Goal: Task Accomplishment & Management: Complete application form

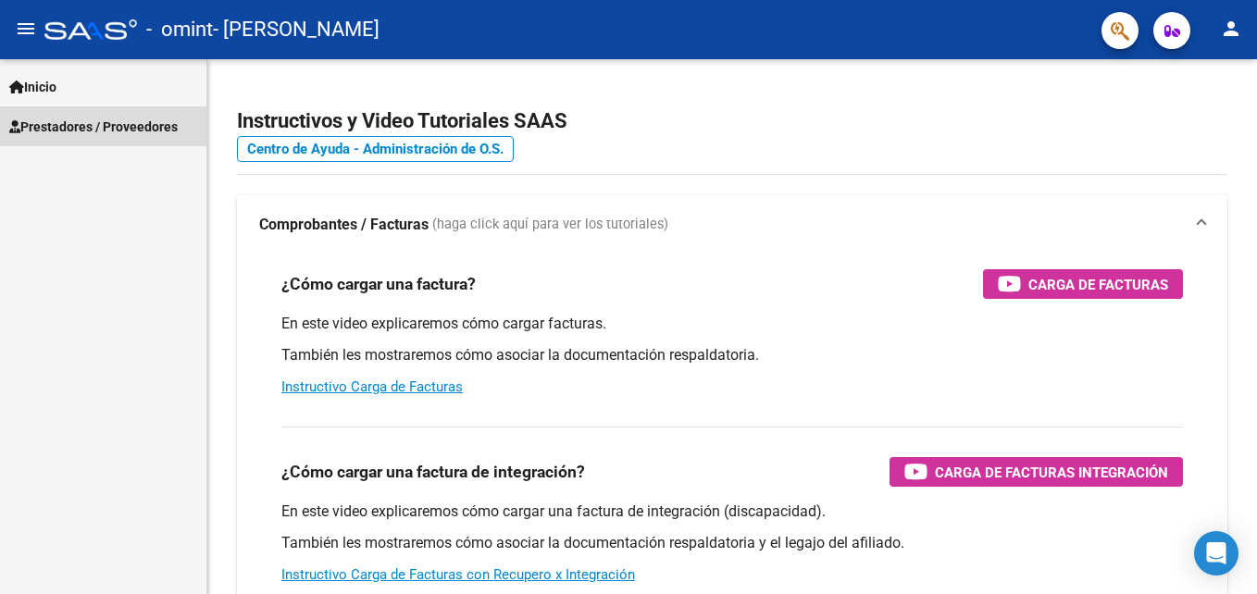
click at [106, 117] on span "Prestadores / Proveedores" at bounding box center [93, 127] width 168 height 20
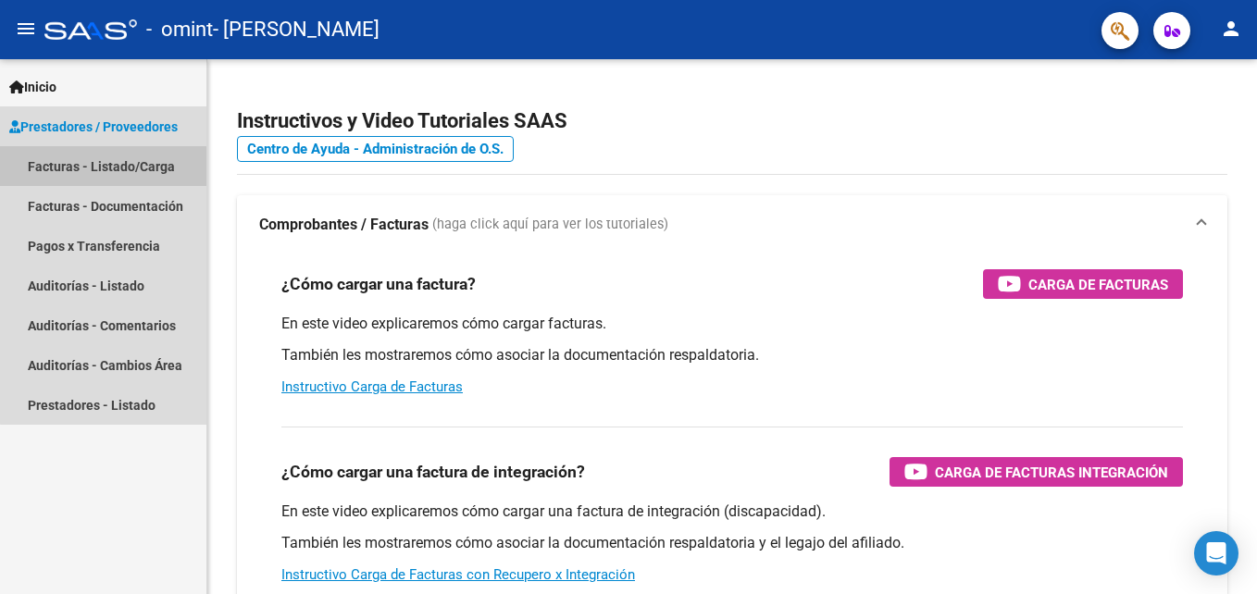
click at [140, 167] on link "Facturas - Listado/Carga" at bounding box center [103, 166] width 206 height 40
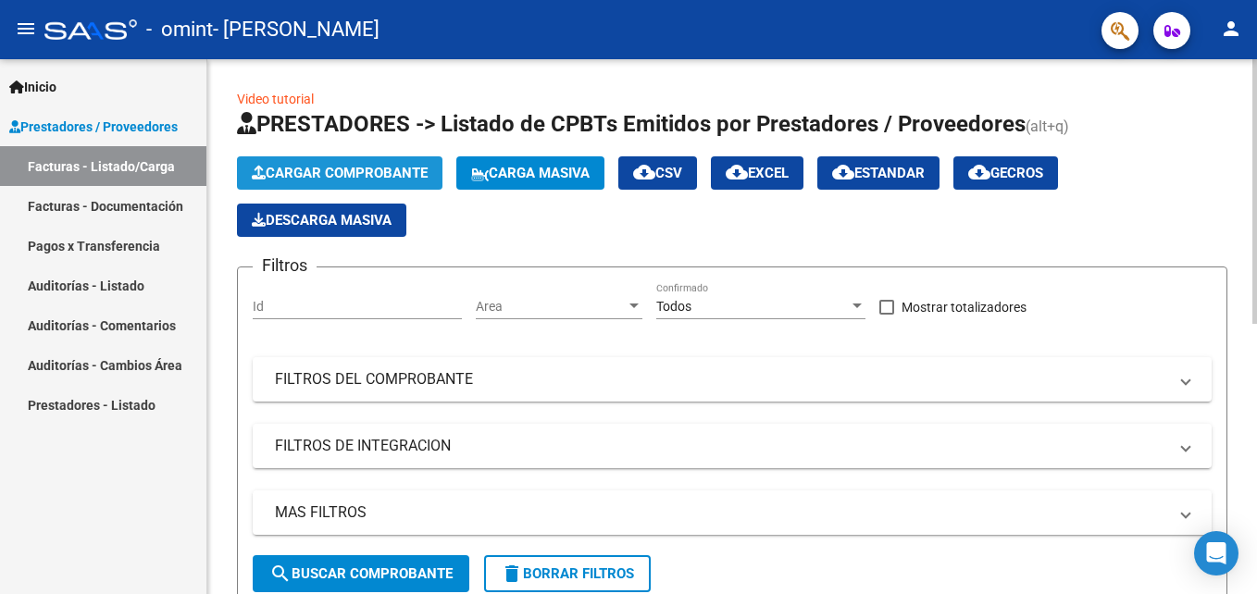
click at [364, 175] on span "Cargar Comprobante" at bounding box center [340, 173] width 176 height 17
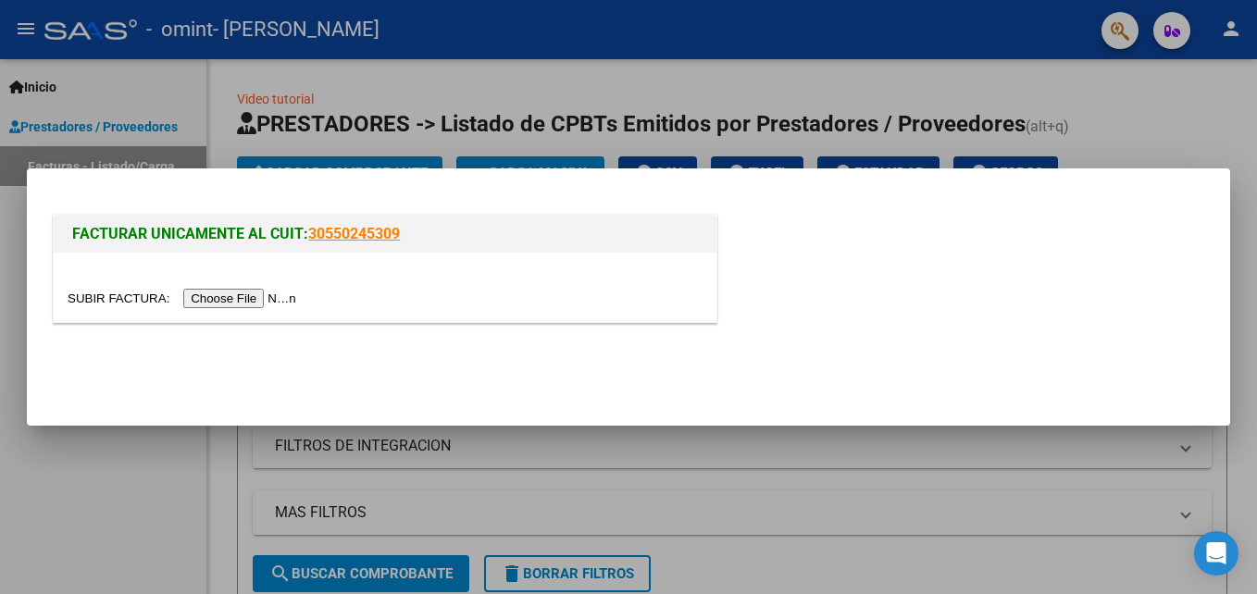
click at [661, 130] on div at bounding box center [628, 297] width 1257 height 594
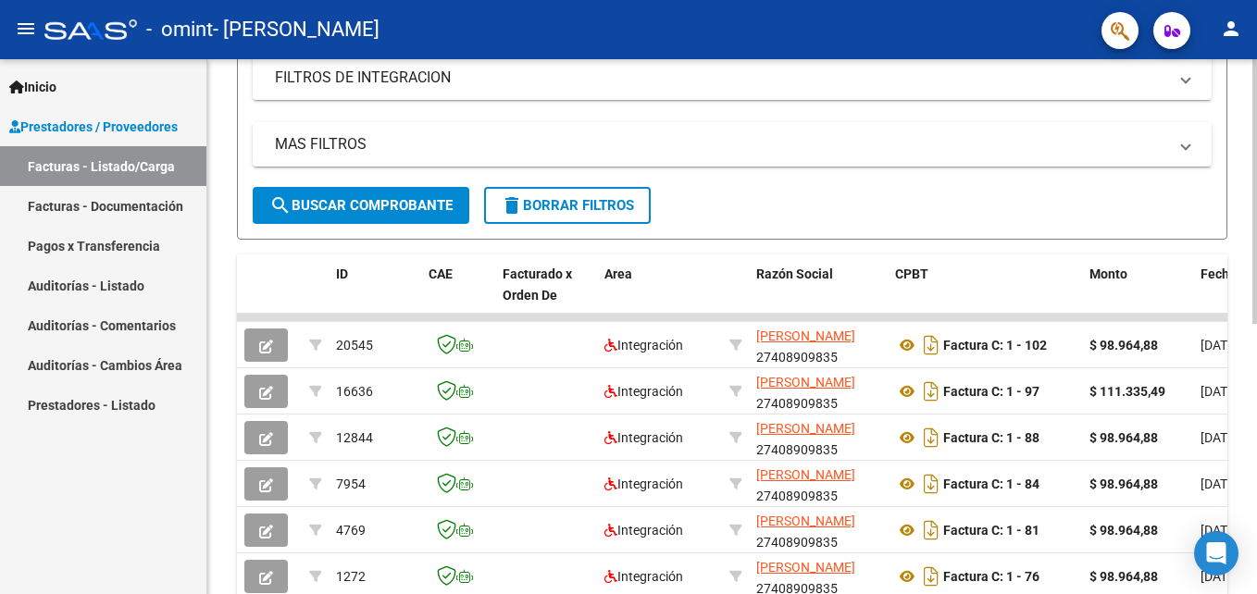
scroll to position [348, 0]
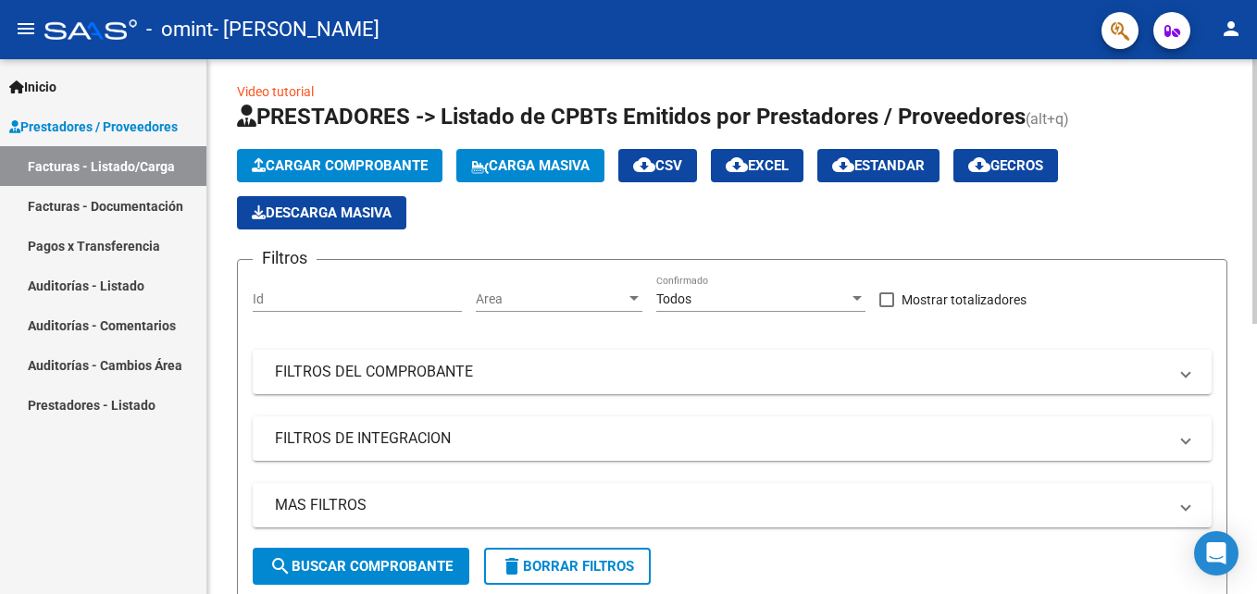
click at [1243, 157] on div "Video tutorial PRESTADORES -> Listado de CPBTs Emitidos por Prestadores / Prove…" at bounding box center [734, 585] width 1054 height 1067
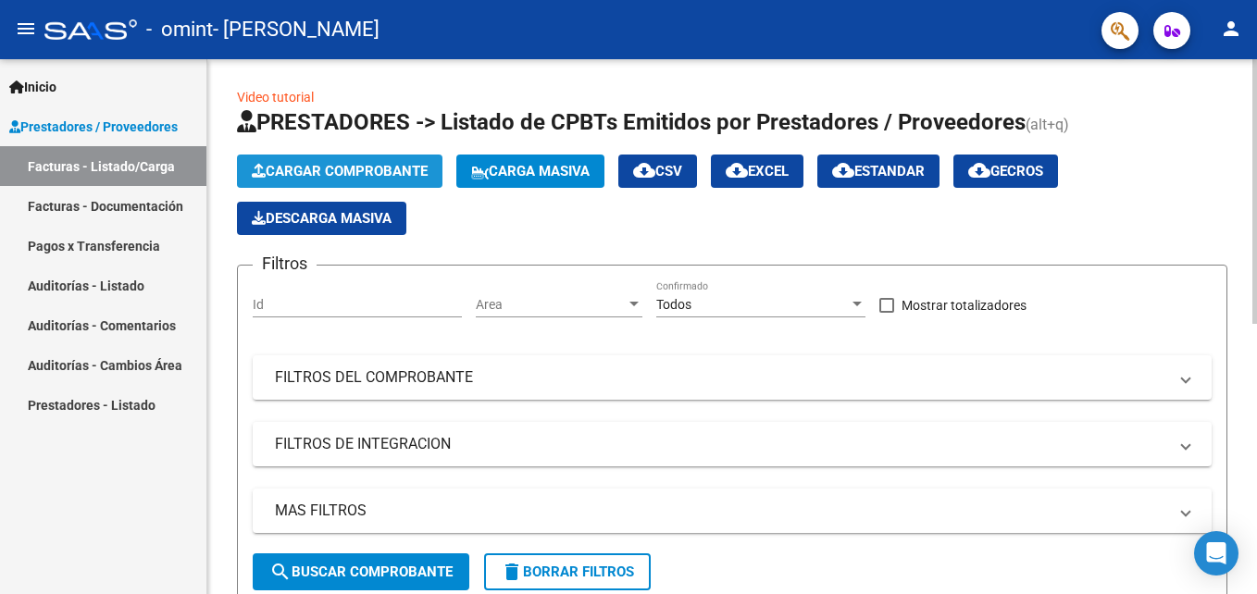
click at [390, 167] on span "Cargar Comprobante" at bounding box center [340, 171] width 176 height 17
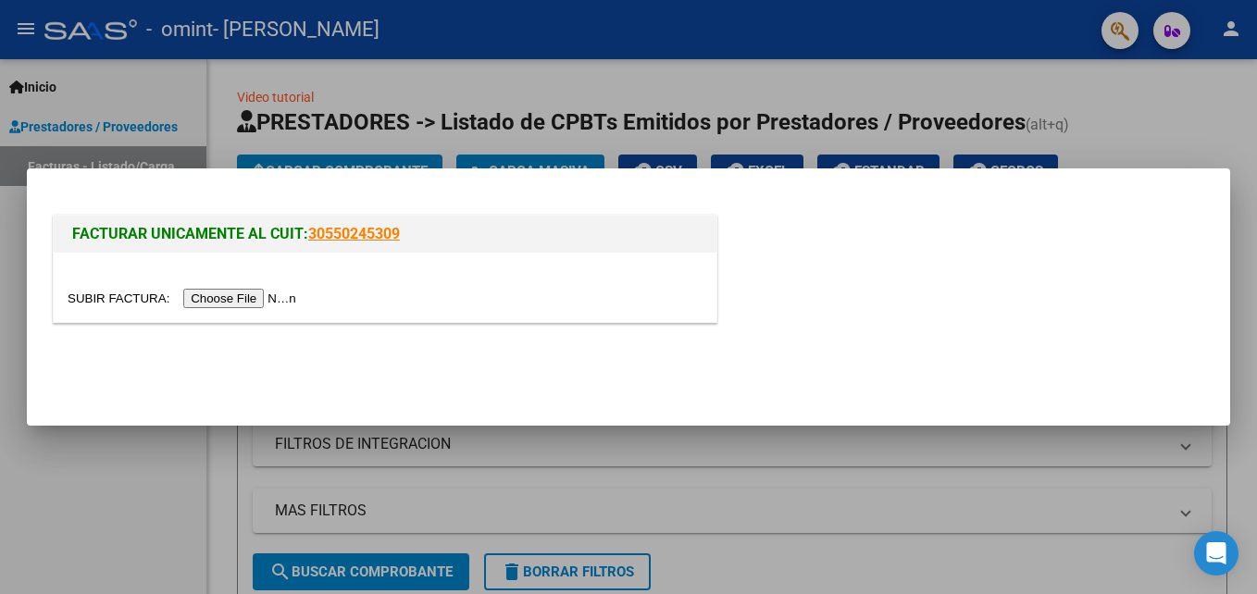
click at [216, 306] on input "file" at bounding box center [185, 298] width 234 height 19
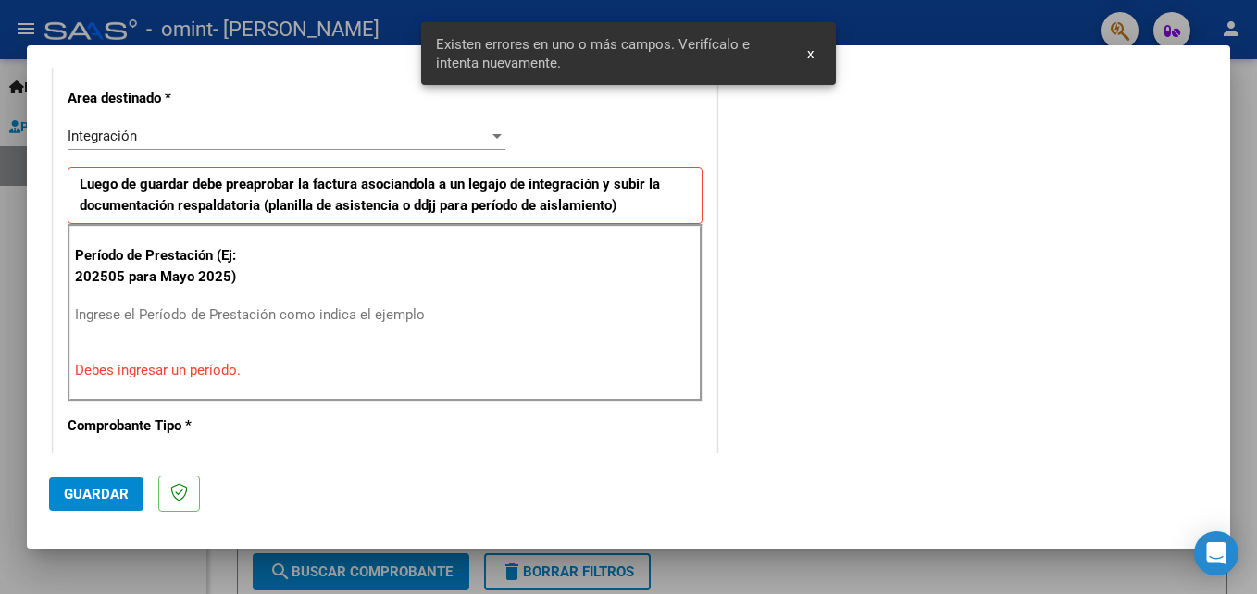
scroll to position [452, 0]
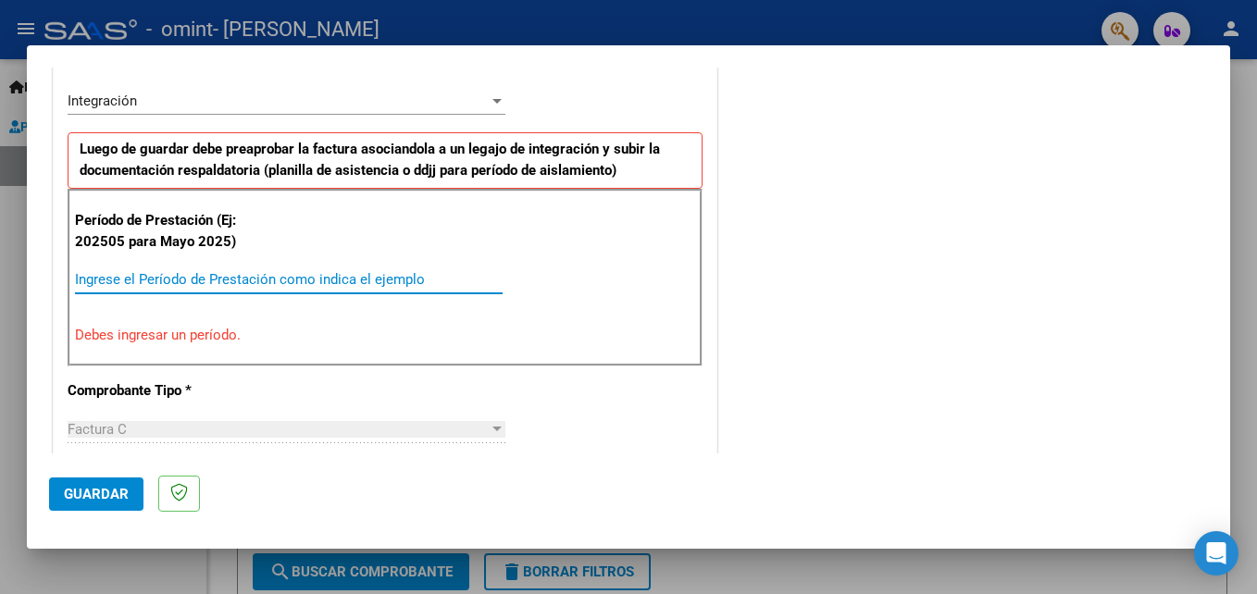
click at [433, 288] on input "Ingrese el Período de Prestación como indica el ejemplo" at bounding box center [288, 279] width 427 height 17
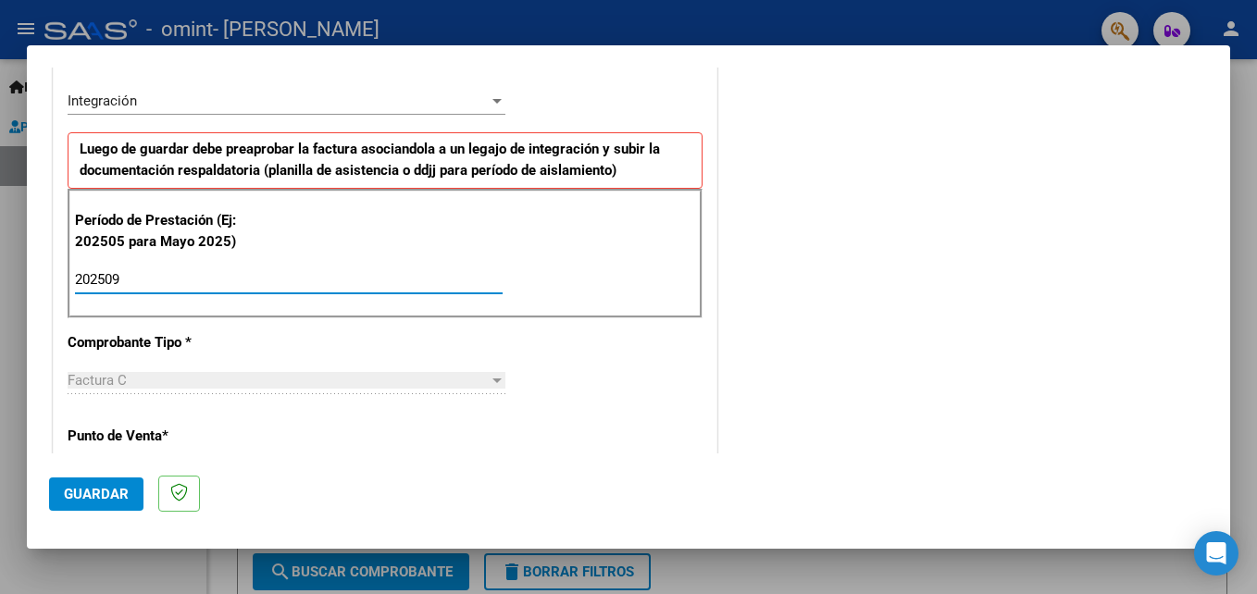
type input "202509"
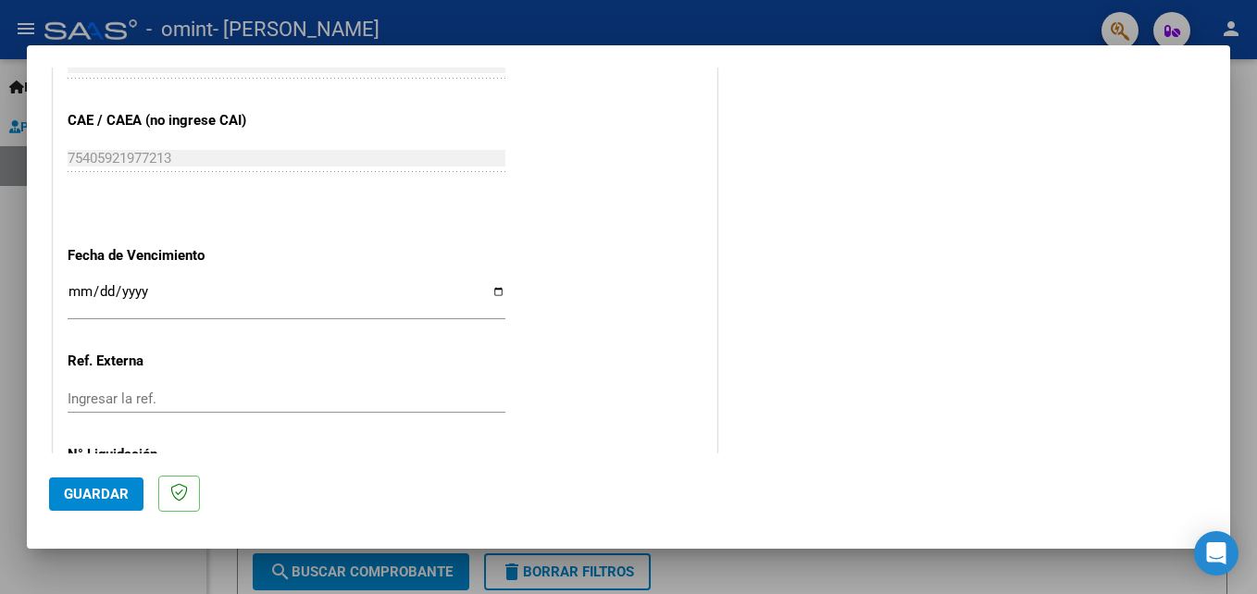
scroll to position [1243, 0]
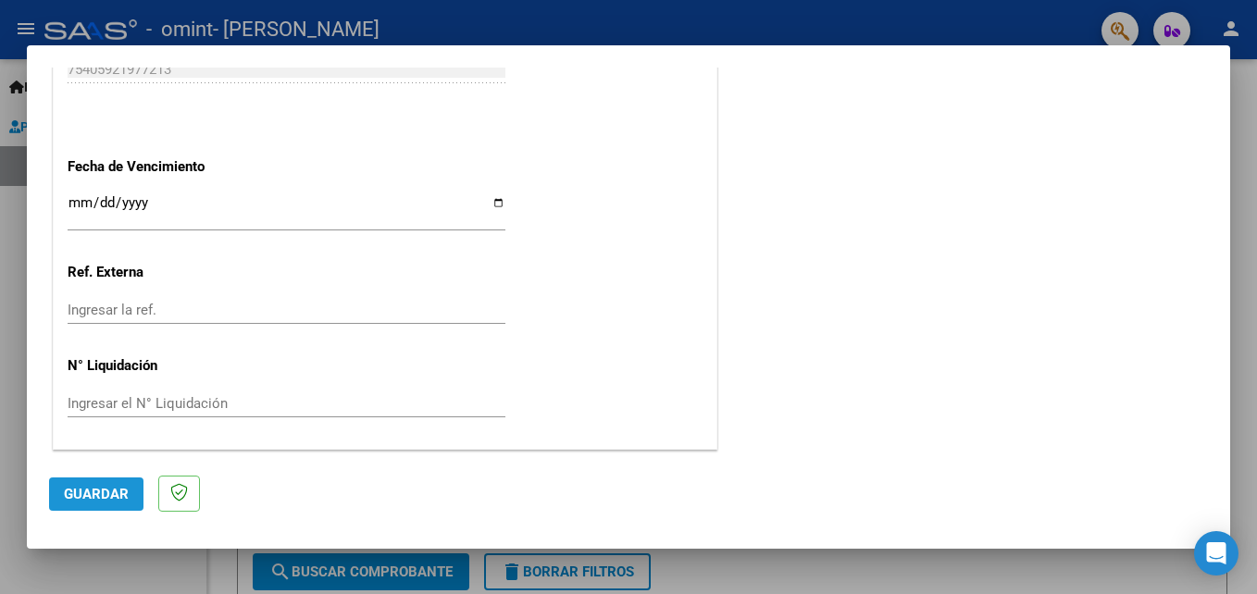
click at [104, 495] on span "Guardar" at bounding box center [96, 494] width 65 height 17
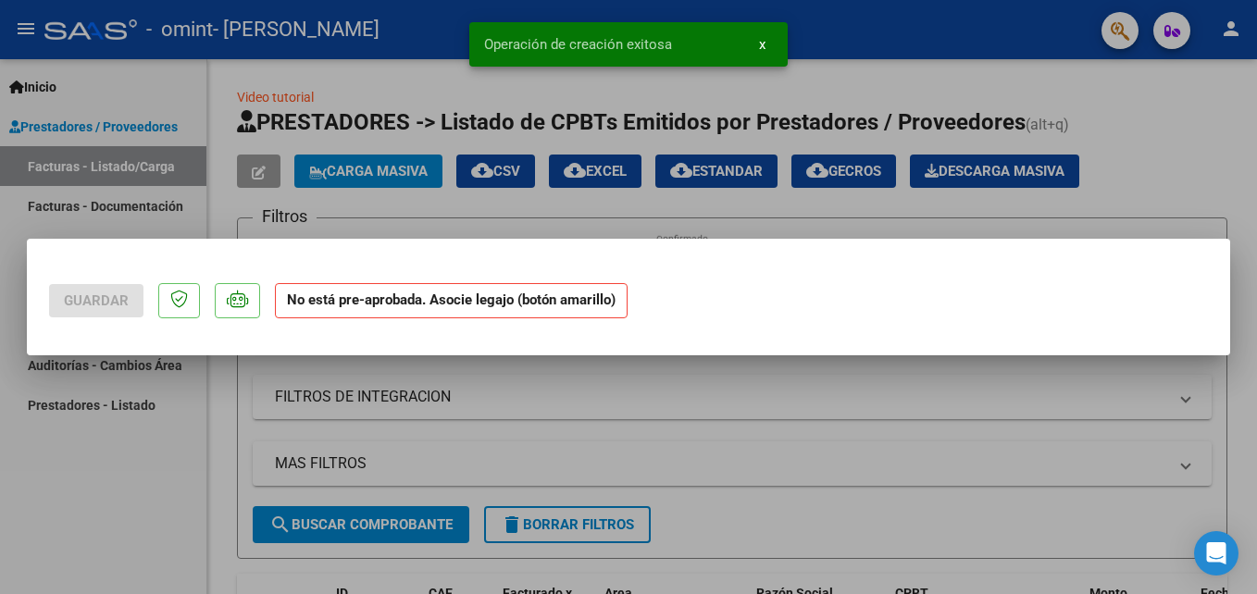
scroll to position [0, 0]
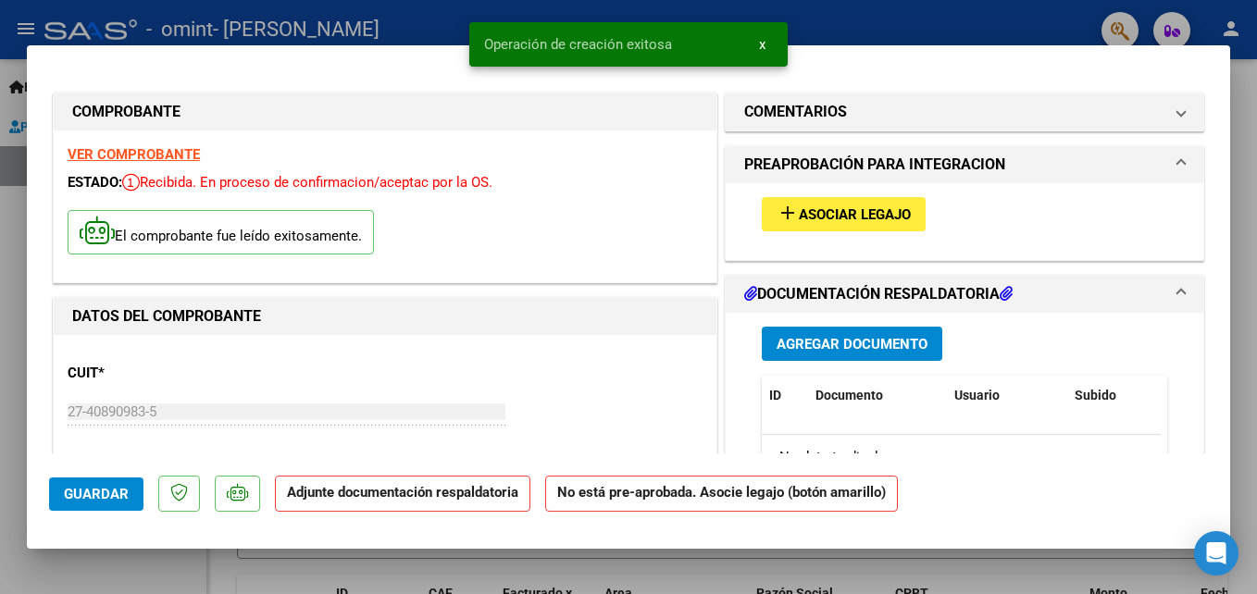
click at [837, 205] on span "add Asociar Legajo" at bounding box center [843, 213] width 134 height 17
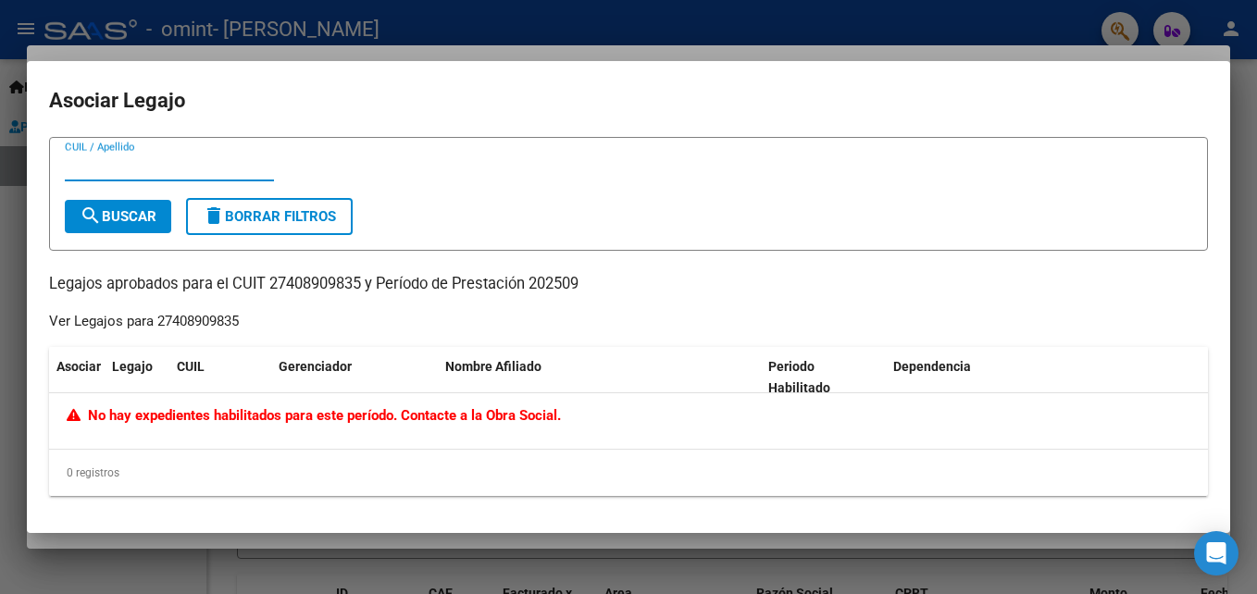
click at [185, 169] on input "CUIL / Apellido" at bounding box center [169, 166] width 209 height 17
drag, startPoint x: 61, startPoint y: 325, endPoint x: 226, endPoint y: 319, distance: 164.8
click at [226, 319] on div "Ver Legajos para 27408909835" at bounding box center [144, 321] width 190 height 21
click at [249, 161] on input "CUIL / Apellido" at bounding box center [169, 166] width 209 height 17
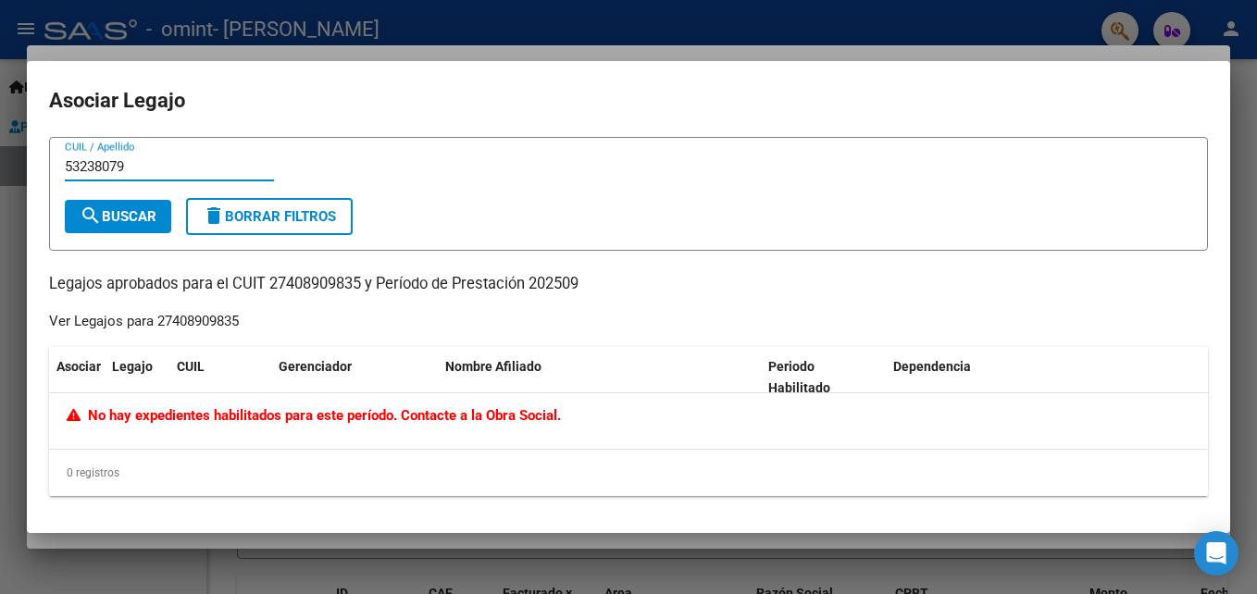
type input "53238079"
click at [129, 213] on span "search Buscar" at bounding box center [118, 216] width 77 height 17
click at [475, 59] on div at bounding box center [628, 297] width 1257 height 594
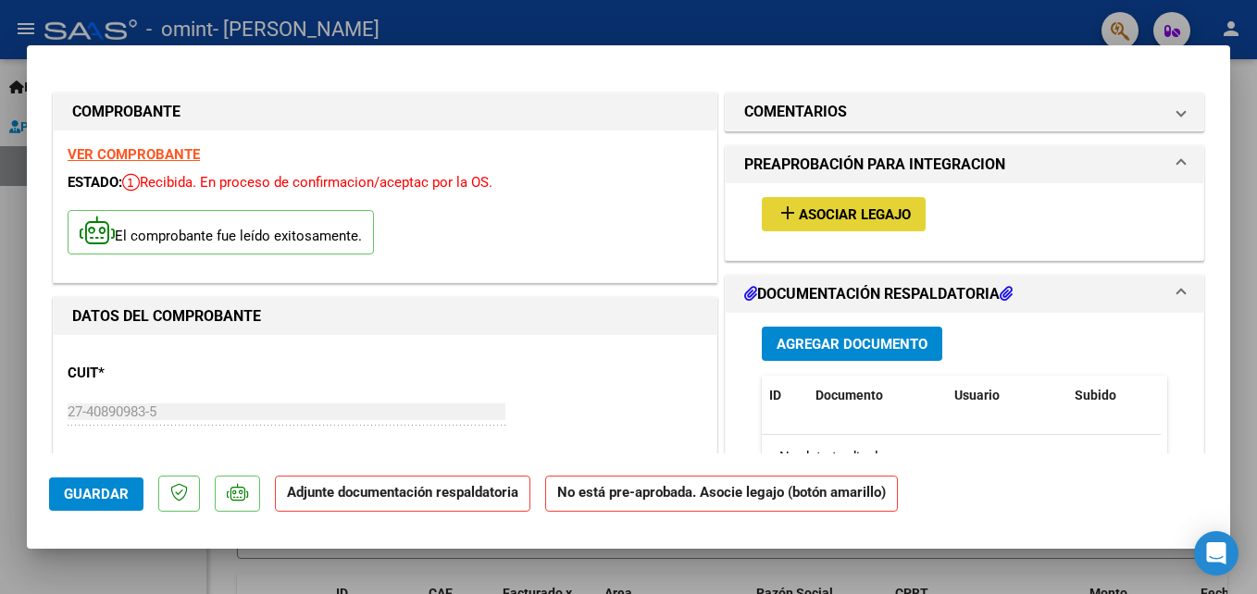
click at [878, 223] on button "add Asociar Legajo" at bounding box center [843, 214] width 164 height 34
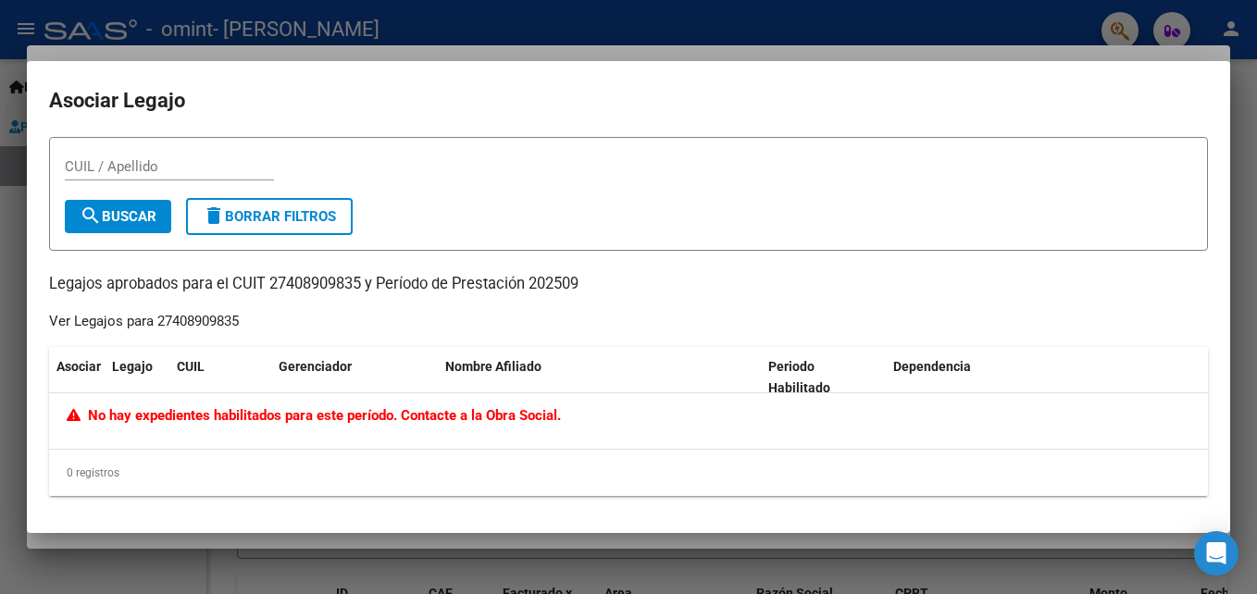
click at [190, 418] on span "No hay expedientes habilitados para este período. Contacte a la Obra Social." at bounding box center [314, 415] width 494 height 17
click at [165, 163] on input "CUIL / Apellido" at bounding box center [169, 166] width 209 height 17
type input "[PERSON_NAME]"
click at [141, 212] on span "search Buscar" at bounding box center [118, 216] width 77 height 17
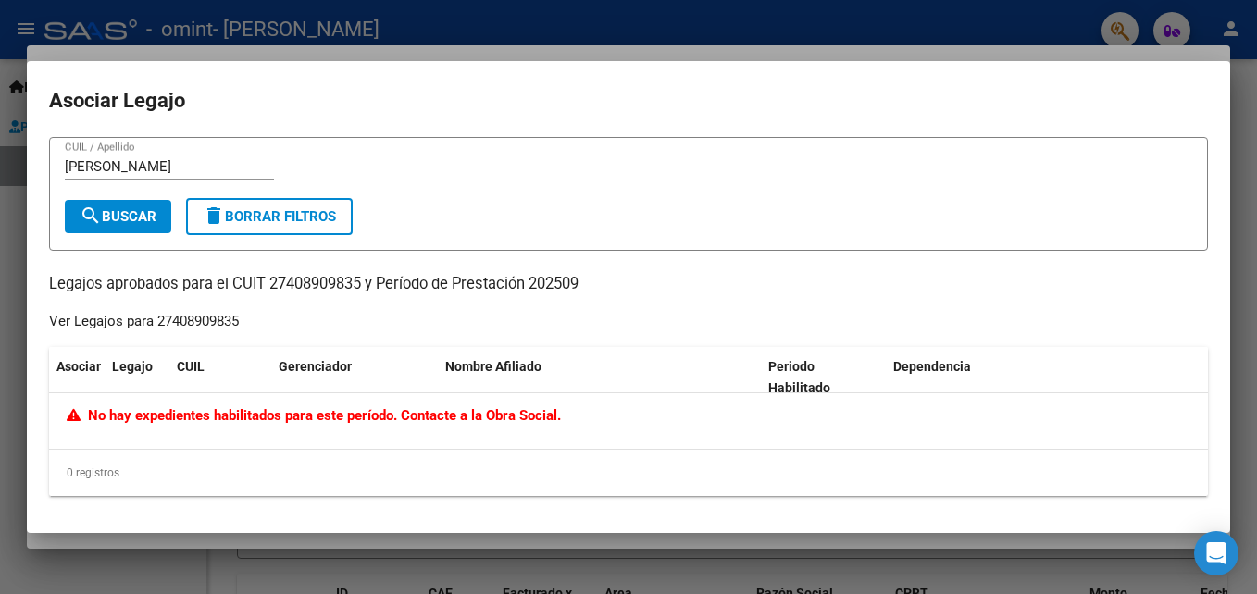
click at [19, 270] on div at bounding box center [628, 297] width 1257 height 594
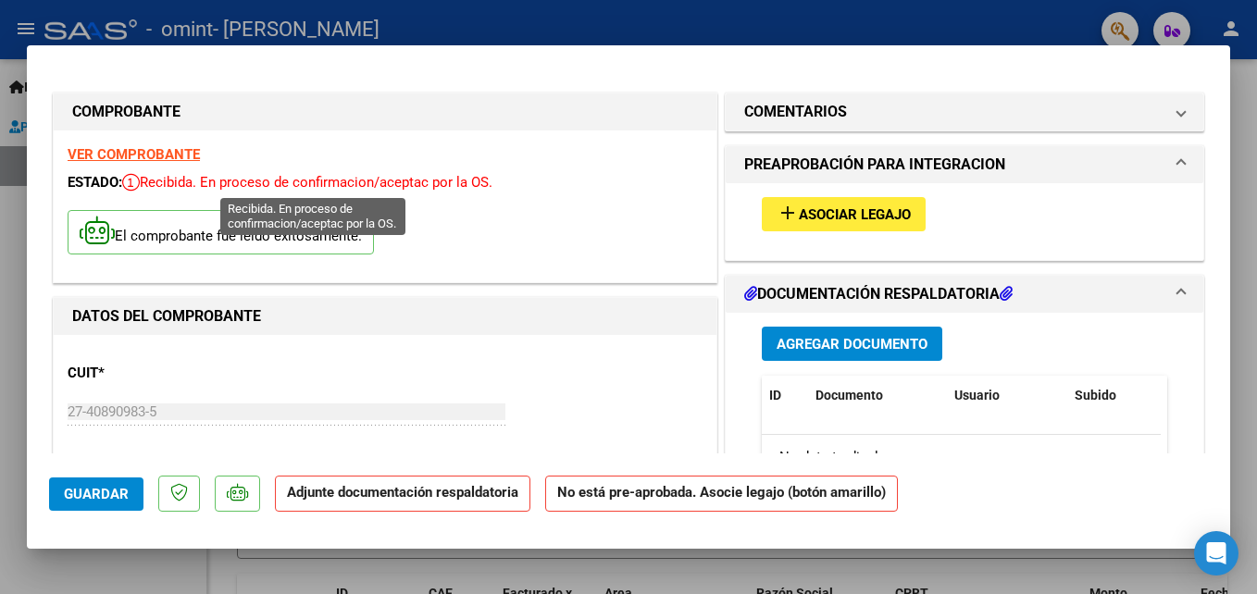
click at [459, 174] on span "Recibida. En proceso de confirmacion/aceptac por la OS." at bounding box center [307, 182] width 370 height 17
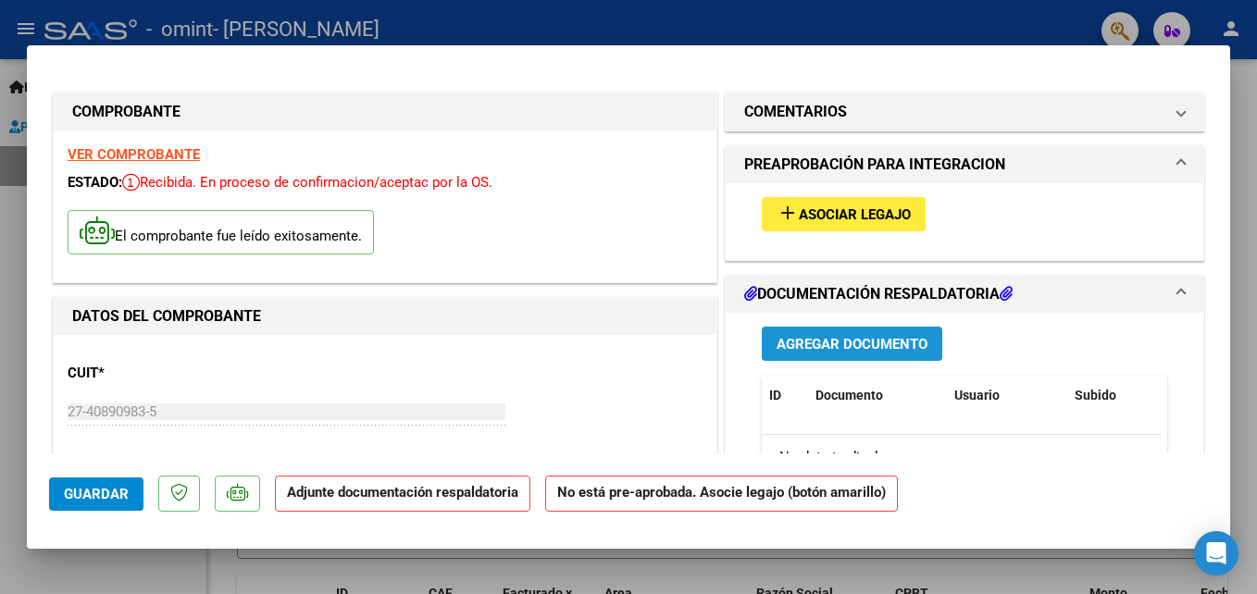
click at [803, 328] on button "Agregar Documento" at bounding box center [851, 344] width 180 height 34
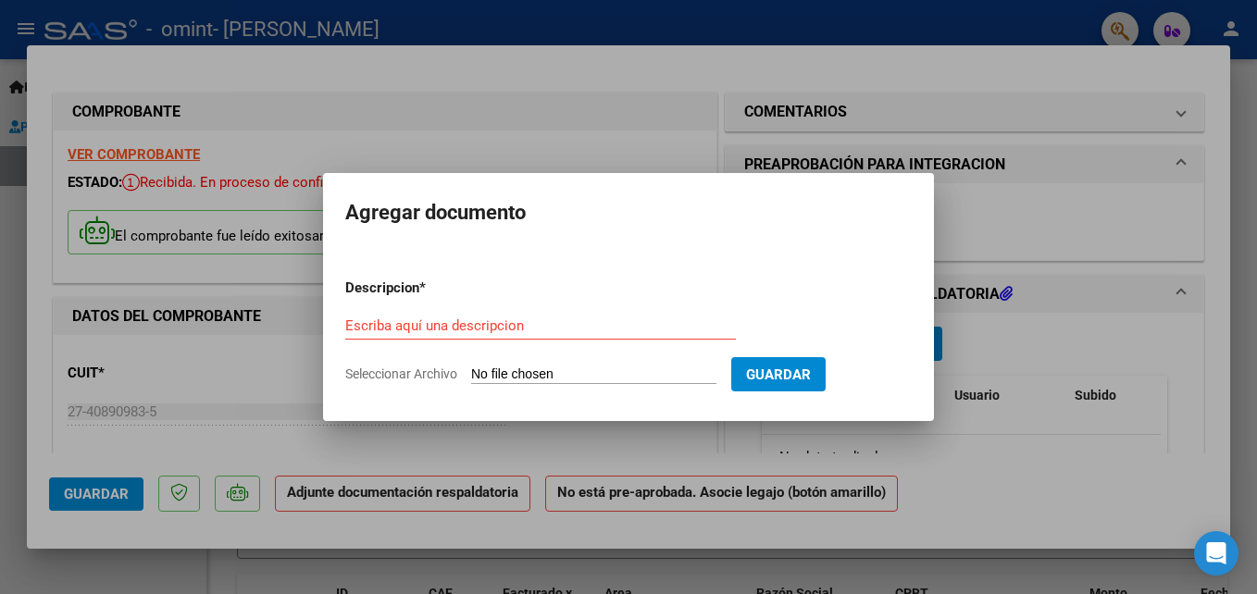
click at [991, 367] on div at bounding box center [628, 297] width 1257 height 594
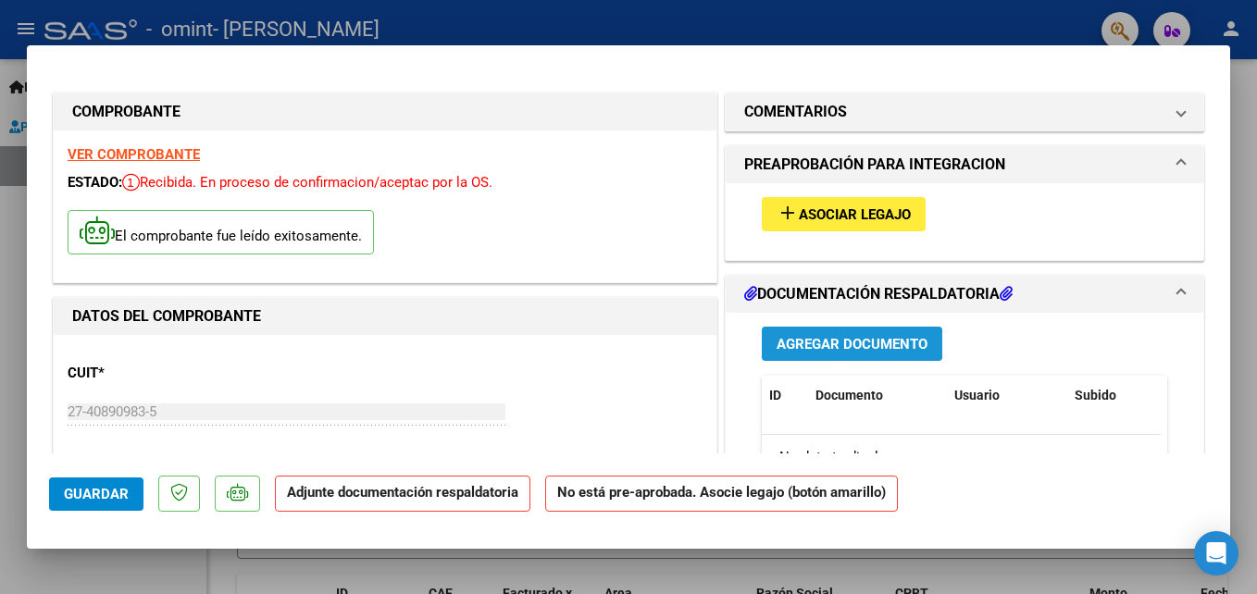
click at [885, 341] on span "Agregar Documento" at bounding box center [851, 344] width 151 height 17
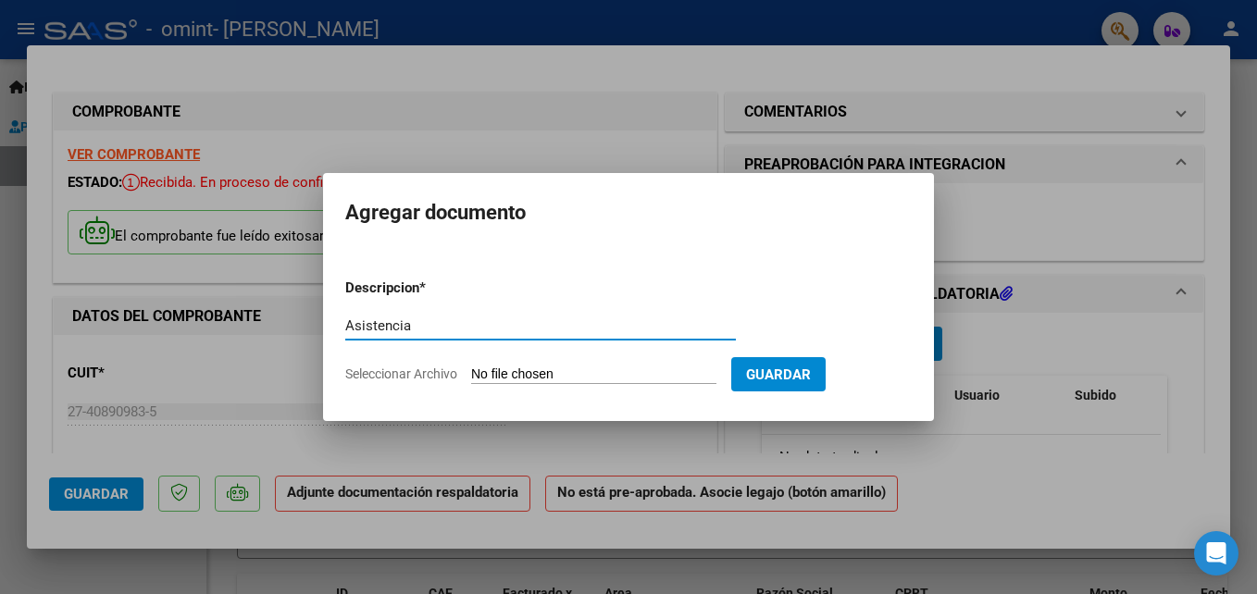
type input "Asistencia"
click at [547, 367] on input "Seleccionar Archivo" at bounding box center [593, 375] width 245 height 18
type input "C:\fakepath\Asistencia sep.jpg"
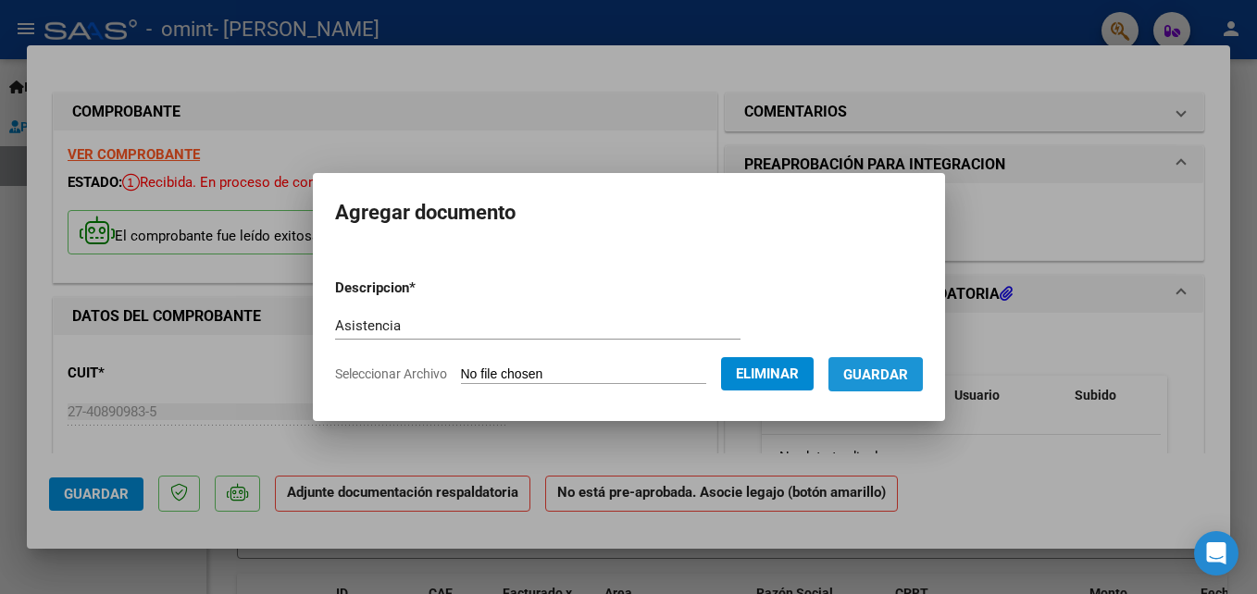
click at [900, 379] on span "Guardar" at bounding box center [875, 374] width 65 height 17
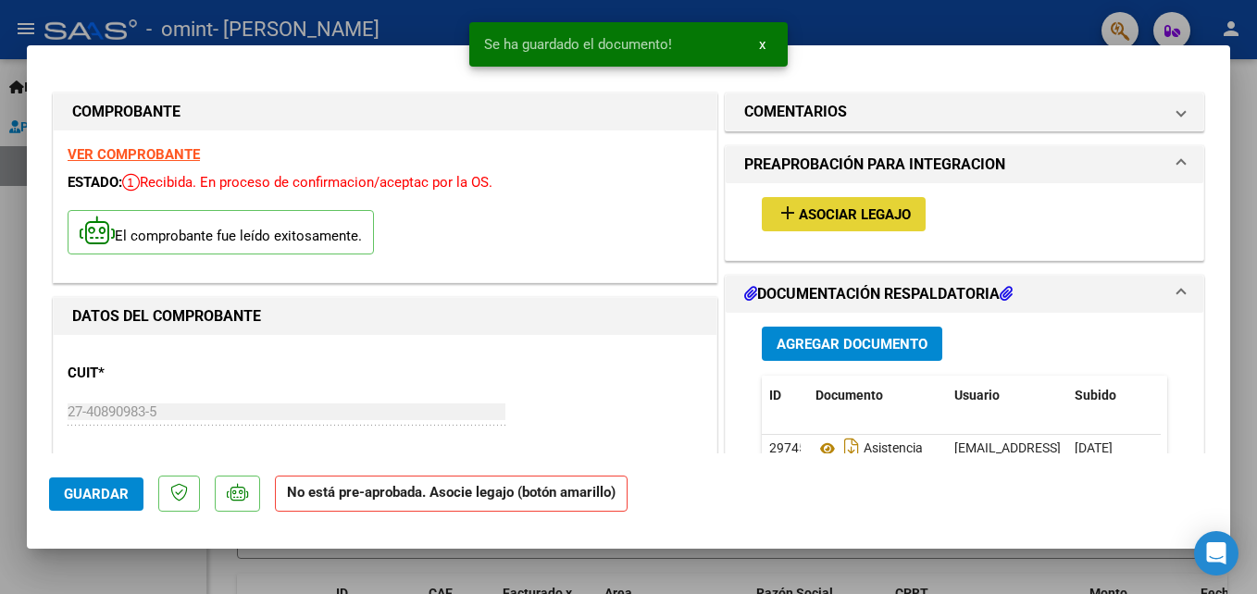
click at [837, 206] on span "Asociar Legajo" at bounding box center [855, 214] width 112 height 17
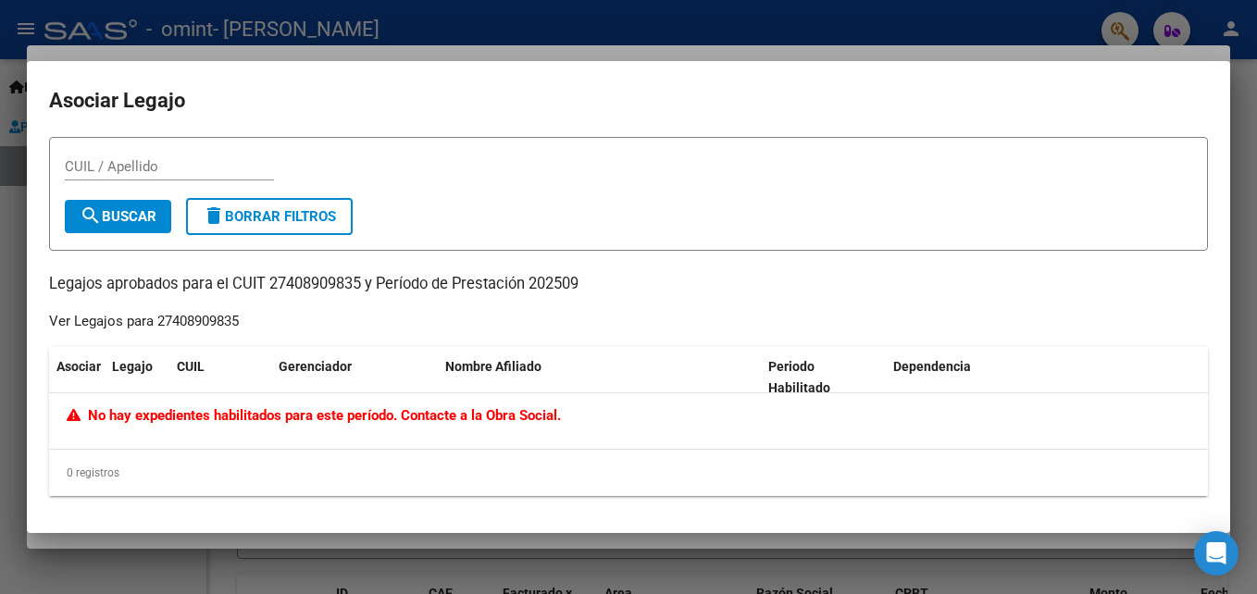
click at [214, 329] on div "Ver Legajos para 27408909835" at bounding box center [144, 321] width 190 height 21
click at [174, 323] on div "Ver Legajos para 27408909835" at bounding box center [144, 321] width 190 height 21
drag, startPoint x: 174, startPoint y: 323, endPoint x: 113, endPoint y: 319, distance: 61.2
click at [113, 319] on div "Ver Legajos para 27408909835" at bounding box center [144, 321] width 190 height 21
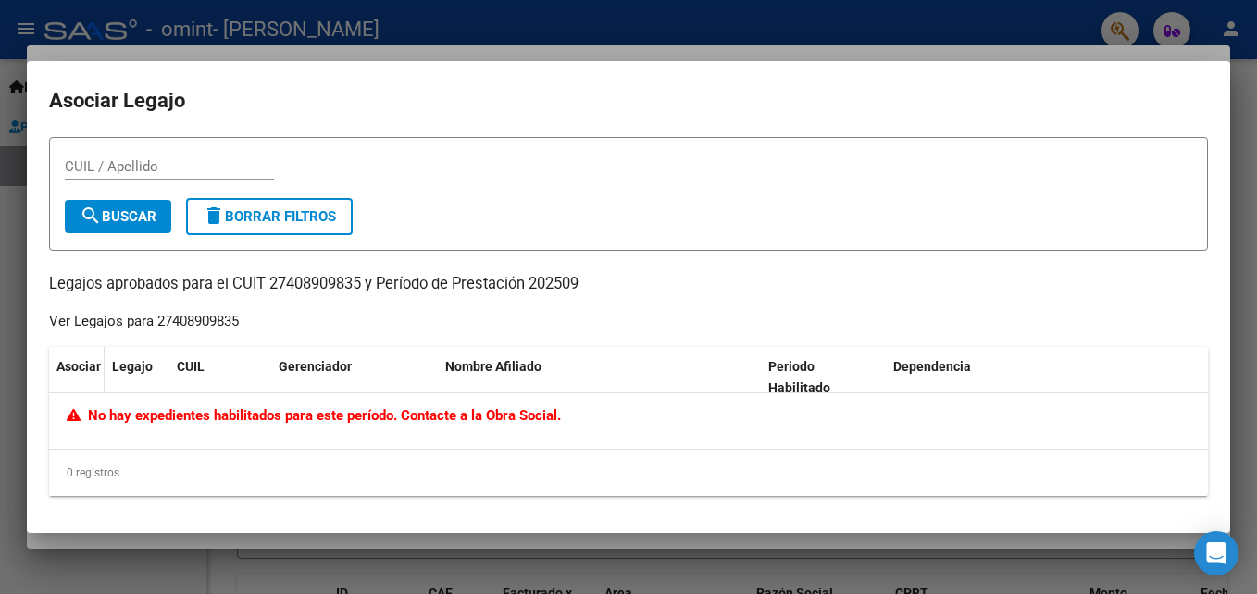
click at [84, 368] on span "Asociar" at bounding box center [78, 366] width 44 height 15
click at [303, 429] on div "No hay expedientes habilitados para este período. Contacte a la Obra Social." at bounding box center [628, 421] width 1158 height 56
click at [514, 411] on span "No hay expedientes habilitados para este período. Contacte a la Obra Social." at bounding box center [314, 415] width 494 height 17
click at [191, 165] on input "CUIL / Apellido" at bounding box center [169, 166] width 209 height 17
click at [106, 218] on span "search Buscar" at bounding box center [118, 216] width 77 height 17
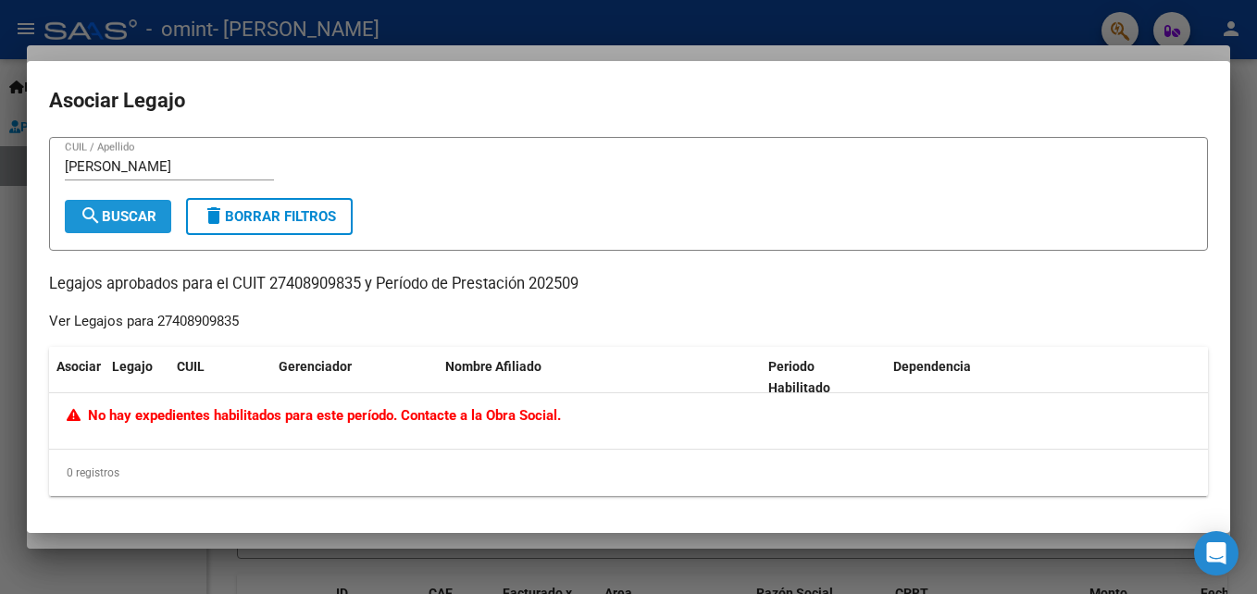
click at [106, 218] on span "search Buscar" at bounding box center [118, 216] width 77 height 17
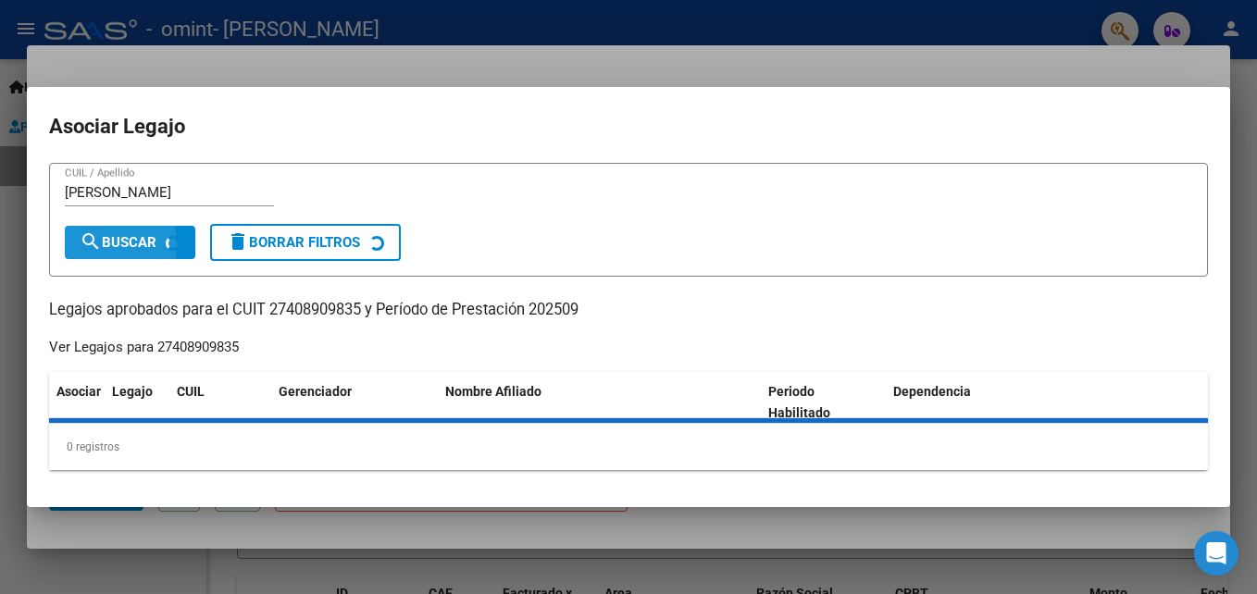
click at [106, 218] on div "[PERSON_NAME] CUIL / Apellido" at bounding box center [169, 201] width 209 height 45
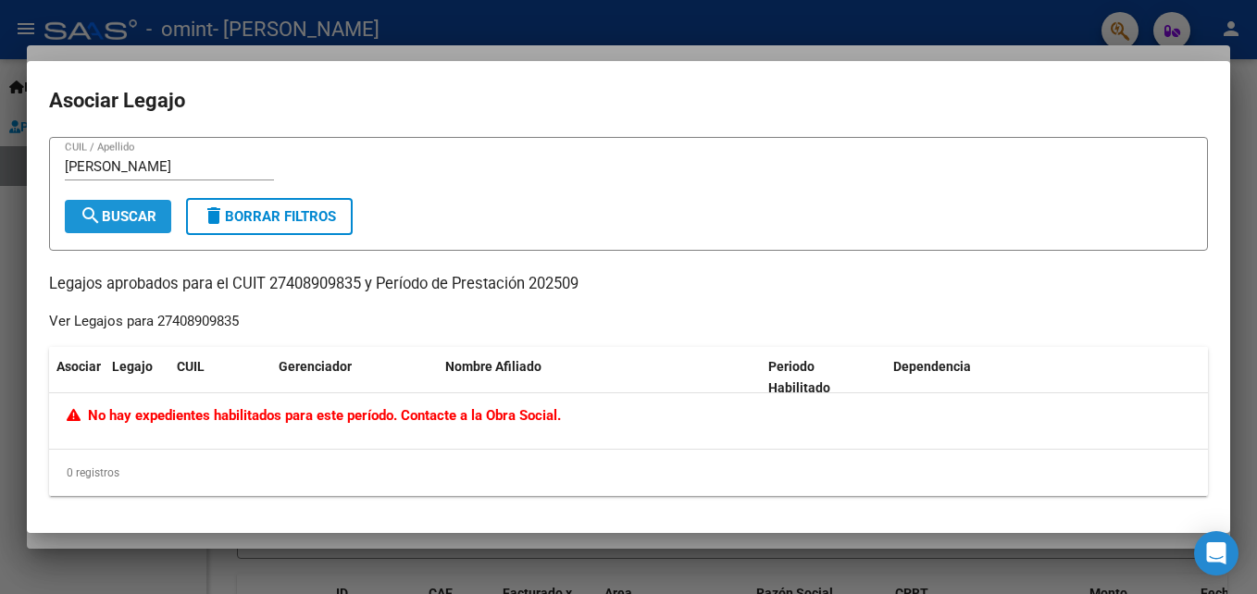
click at [106, 218] on span "search Buscar" at bounding box center [118, 216] width 77 height 17
click at [69, 172] on input "[PERSON_NAME]" at bounding box center [169, 166] width 209 height 17
type input "[PERSON_NAME]"
click at [97, 209] on mat-icon "search" at bounding box center [91, 215] width 22 height 22
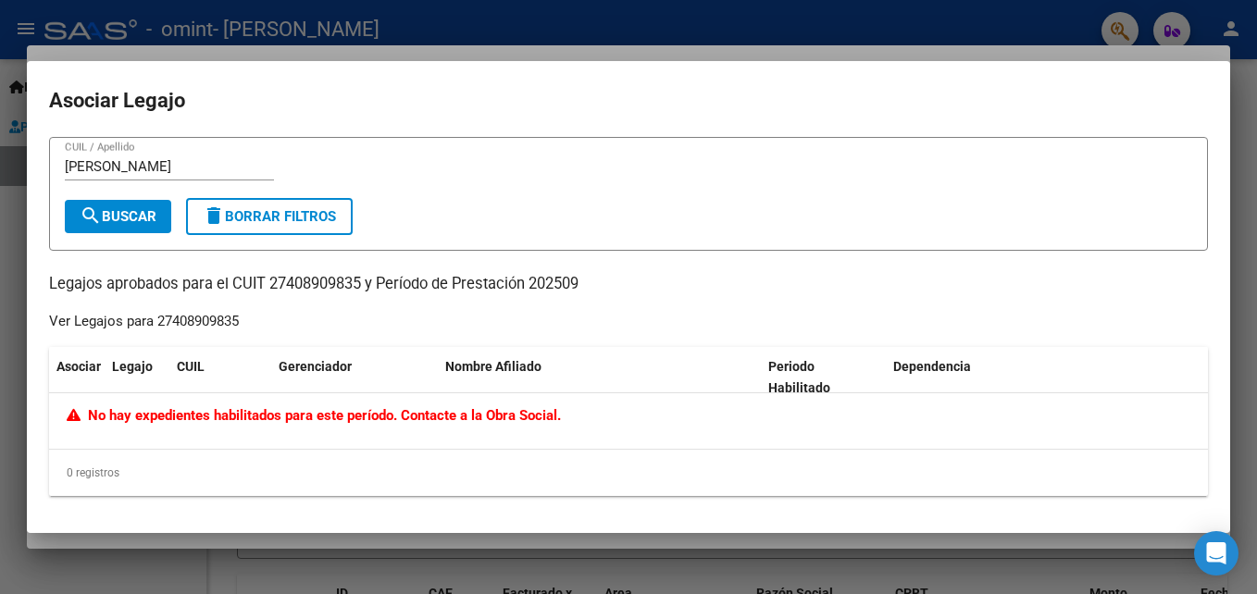
click at [1244, 154] on div at bounding box center [628, 297] width 1257 height 594
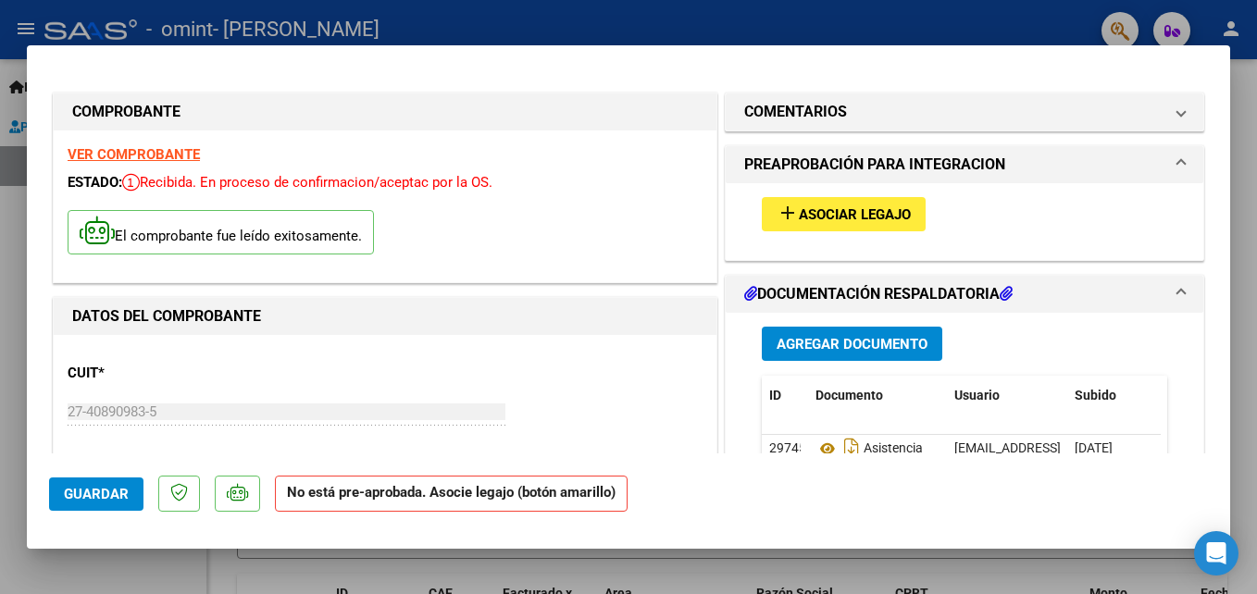
click at [1177, 162] on span at bounding box center [1180, 165] width 7 height 22
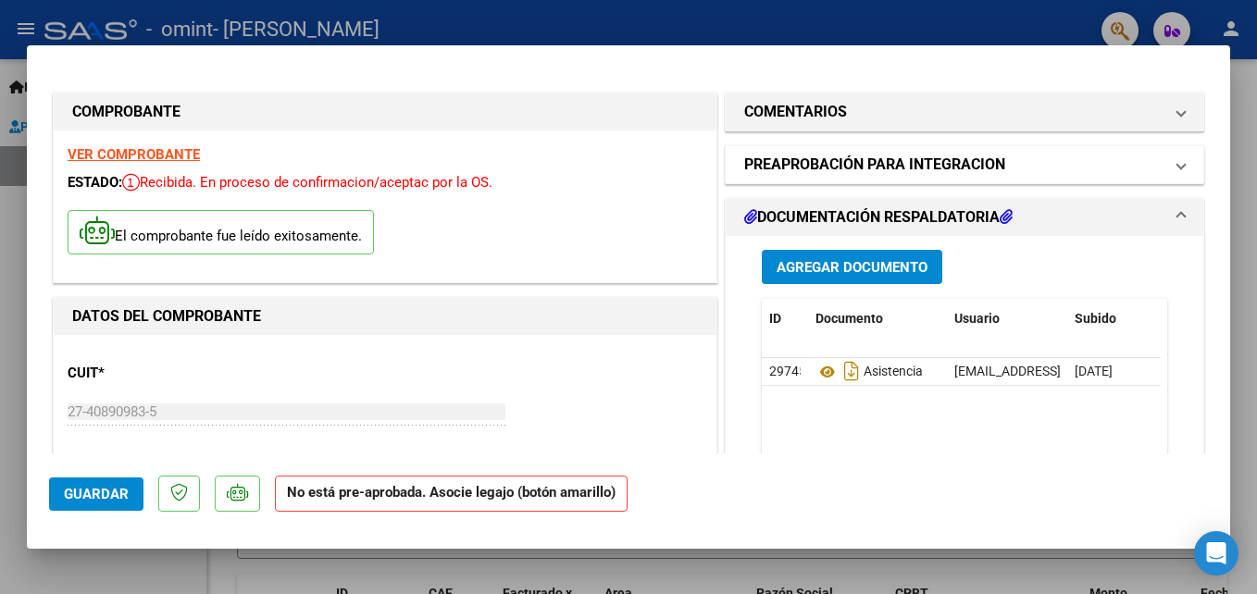
click at [1177, 162] on span at bounding box center [1180, 165] width 7 height 22
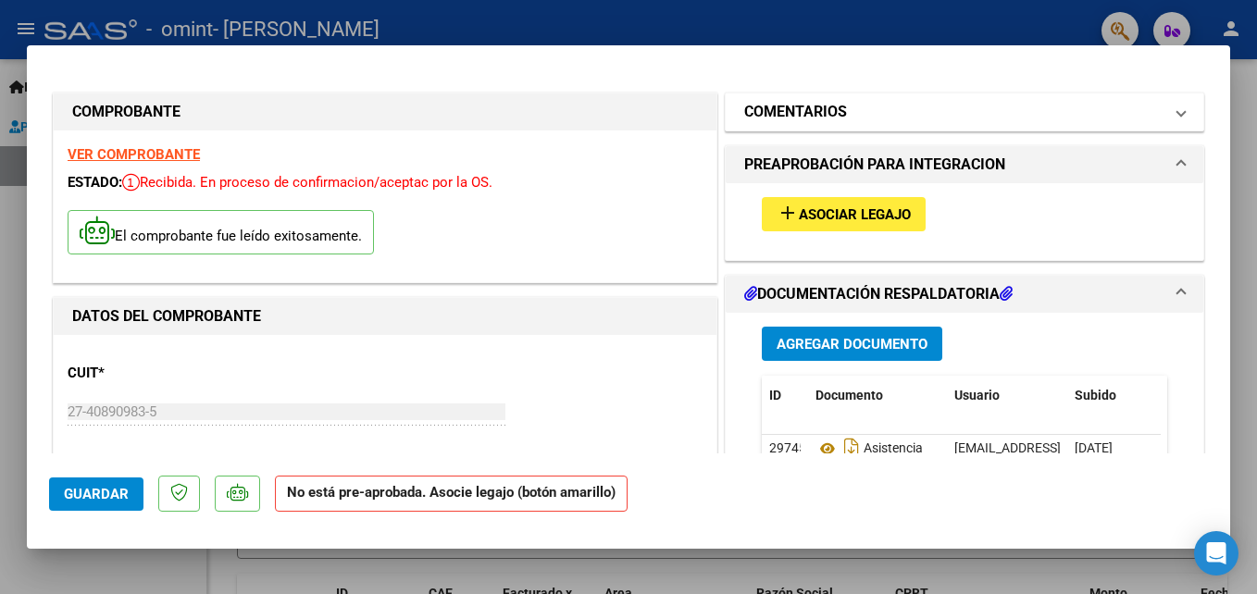
click at [1177, 110] on span at bounding box center [1180, 112] width 7 height 22
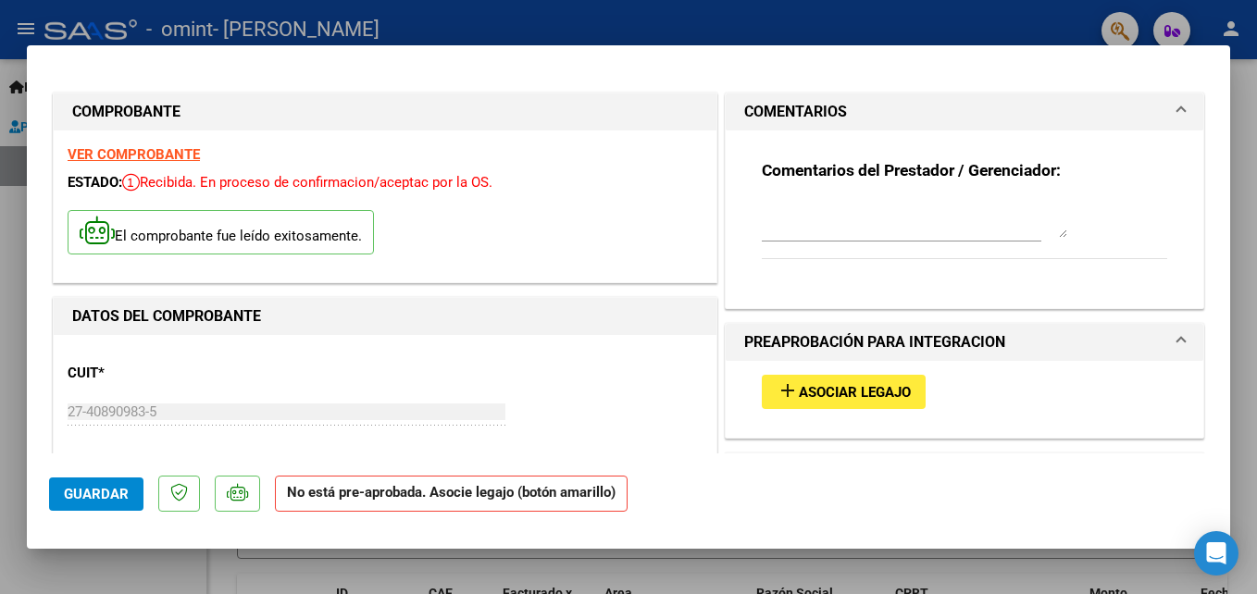
click at [1177, 110] on span at bounding box center [1180, 112] width 7 height 22
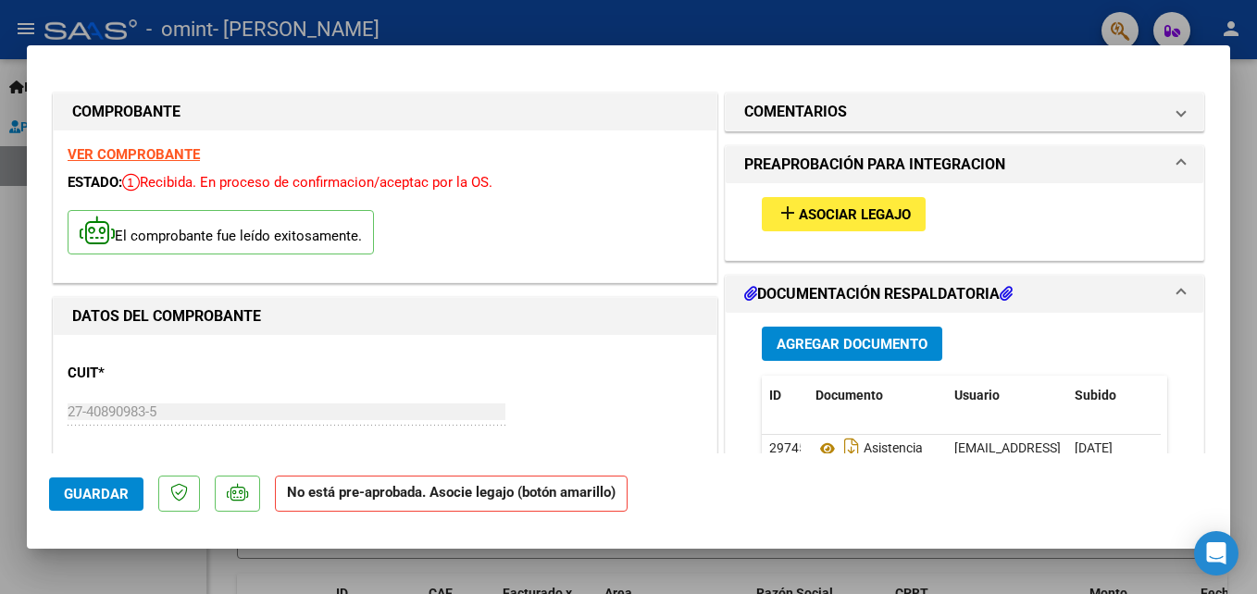
click at [230, 229] on p "El comprobante fue leído exitosamente." at bounding box center [221, 232] width 306 height 45
click at [185, 324] on strong "DATOS DEL COMPROBANTE" at bounding box center [166, 316] width 189 height 18
click at [885, 211] on span "Asociar Legajo" at bounding box center [855, 214] width 112 height 17
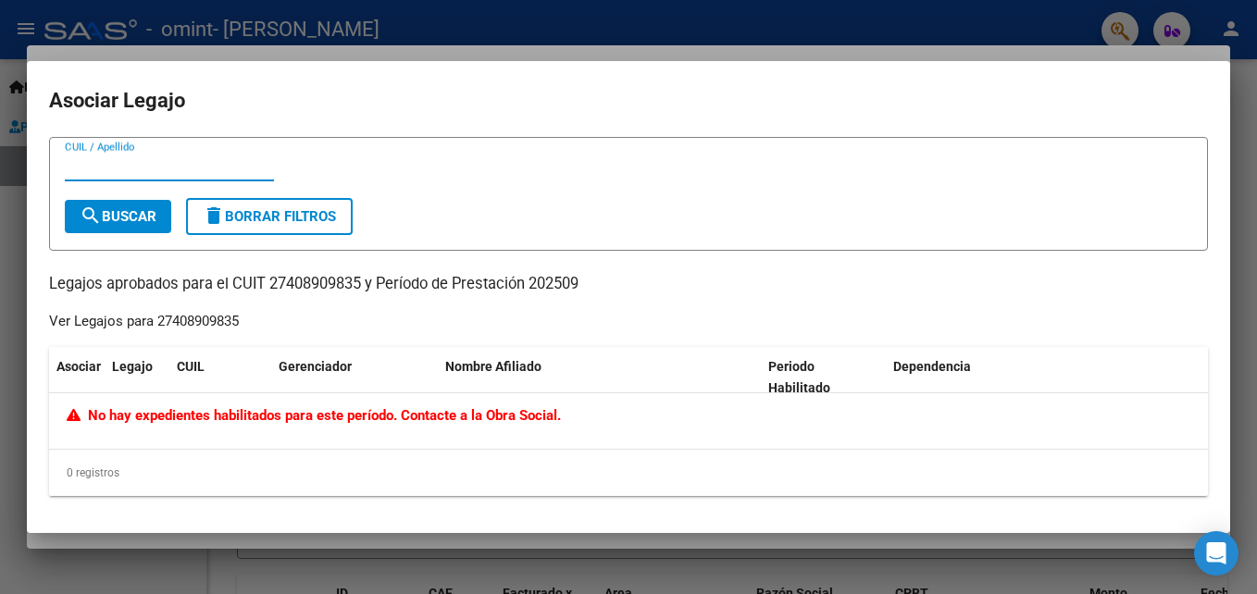
type input "5"
type input "i"
type input "53238079"
click at [104, 205] on button "search Buscar" at bounding box center [118, 216] width 106 height 33
click at [117, 220] on span "search Buscar" at bounding box center [118, 216] width 77 height 17
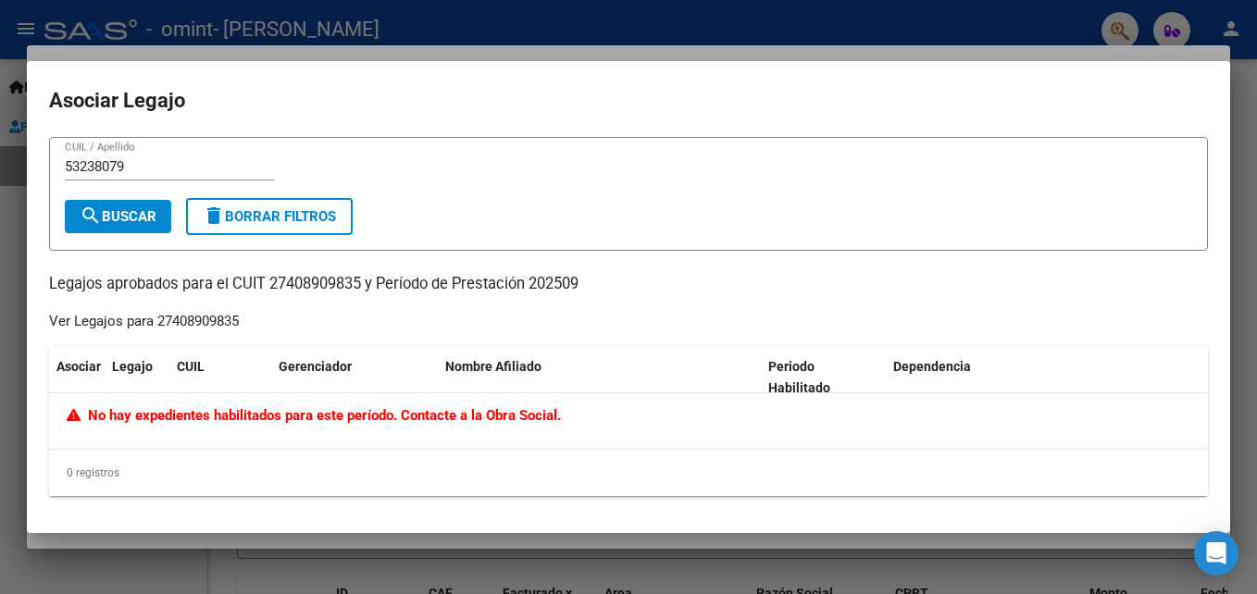
click at [0, 309] on html "menu - omint - [PERSON_NAME] person Inicio Instructivos Contacto OS Prestadores…" at bounding box center [628, 297] width 1257 height 594
click at [823, 29] on div at bounding box center [628, 297] width 1257 height 594
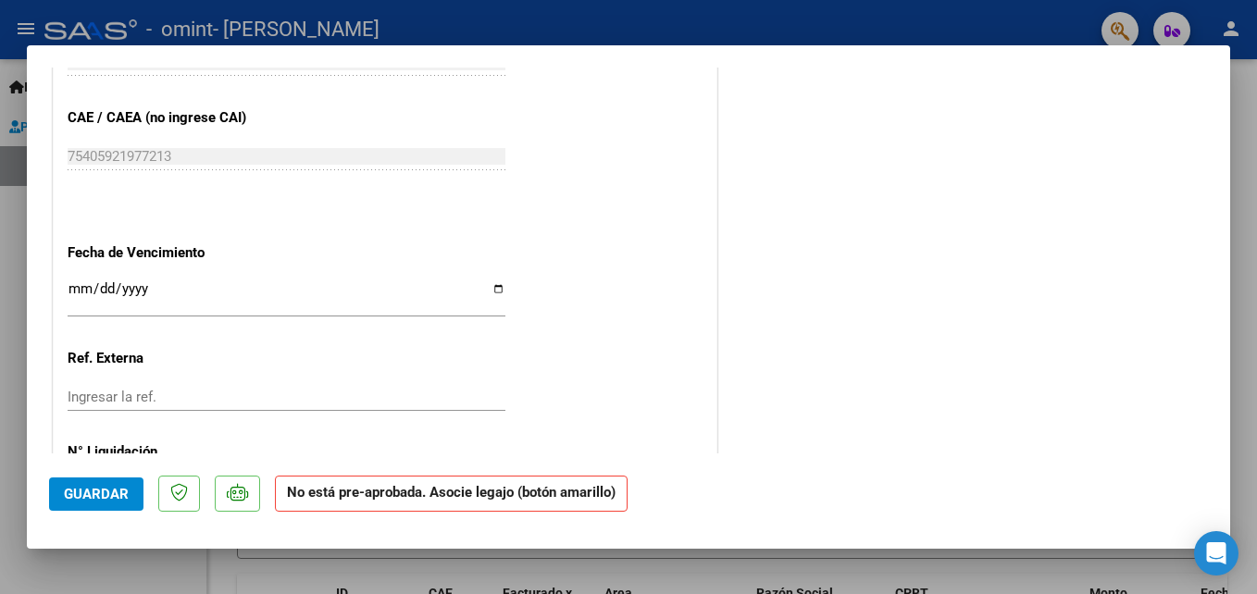
scroll to position [1222, 0]
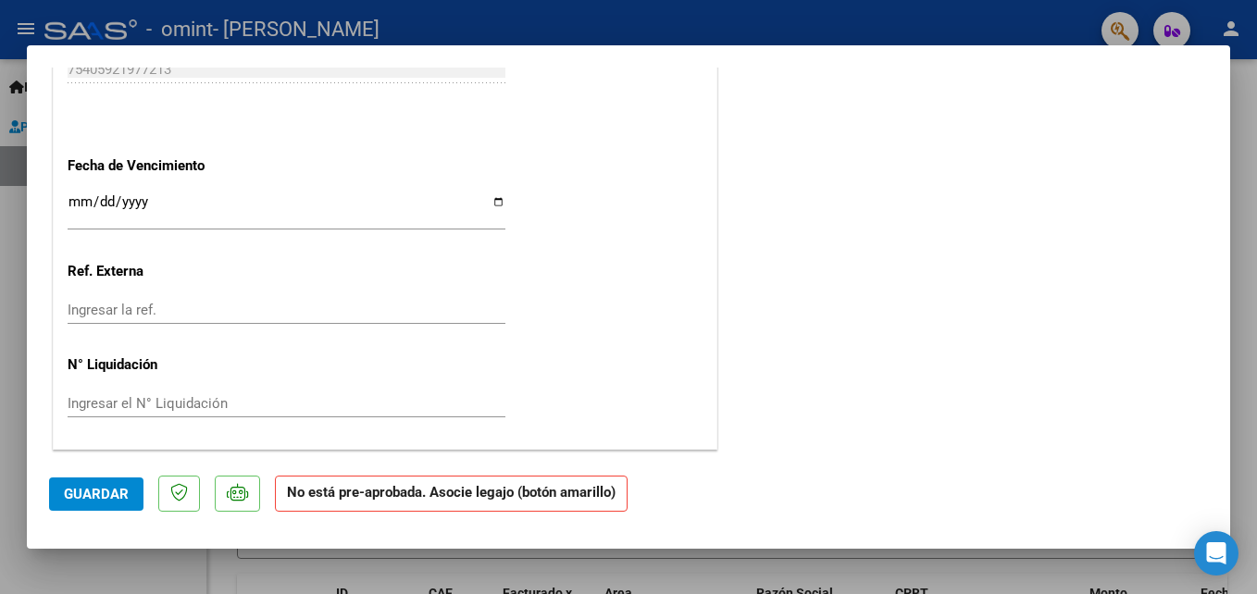
click at [1245, 423] on div at bounding box center [628, 297] width 1257 height 594
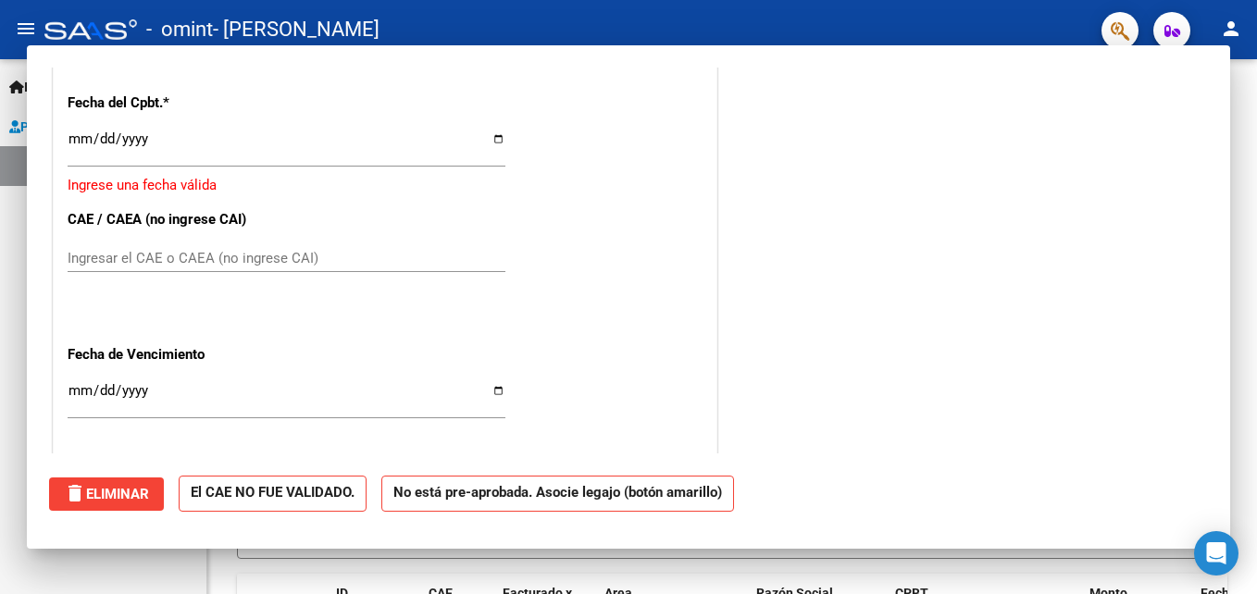
scroll to position [0, 0]
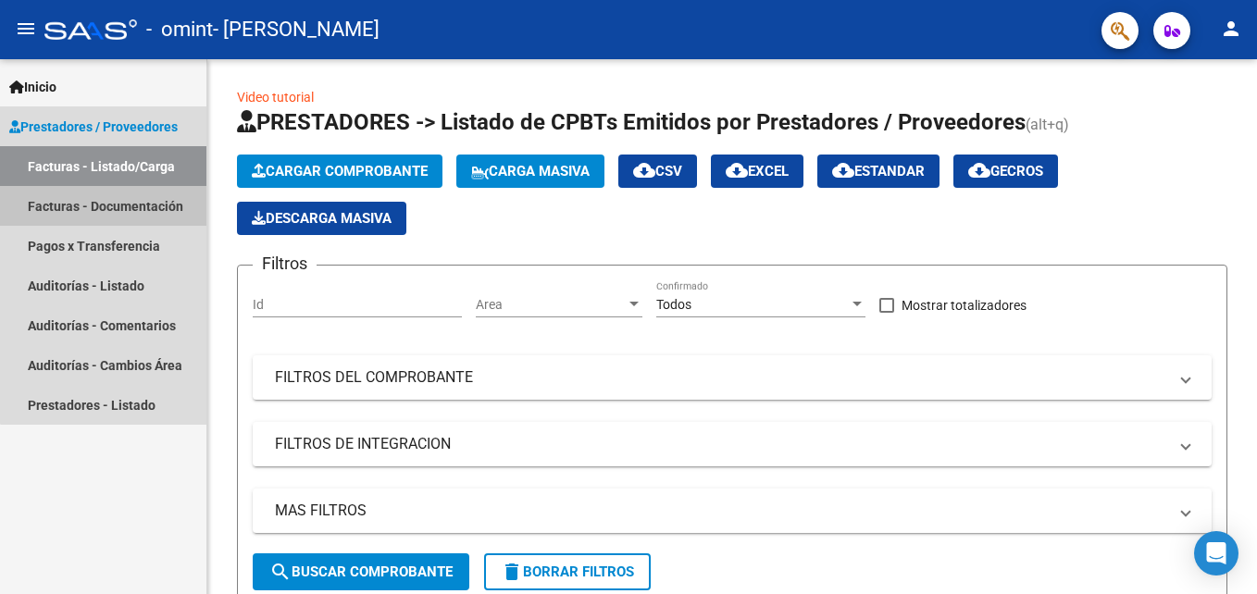
click at [133, 200] on link "Facturas - Documentación" at bounding box center [103, 206] width 206 height 40
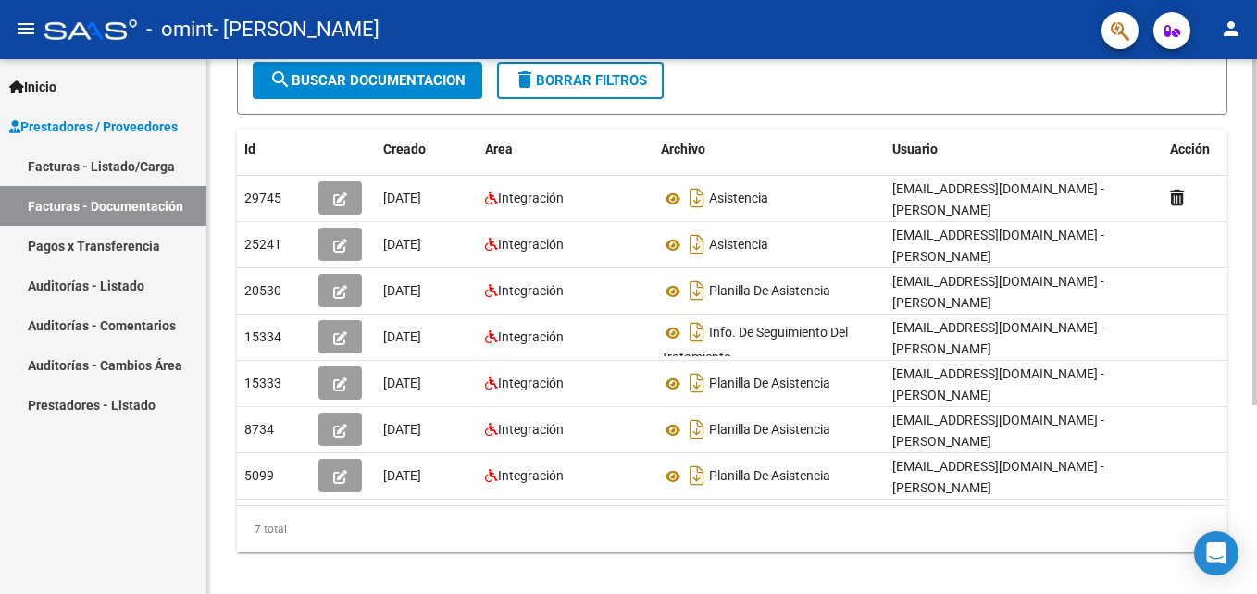
scroll to position [291, 0]
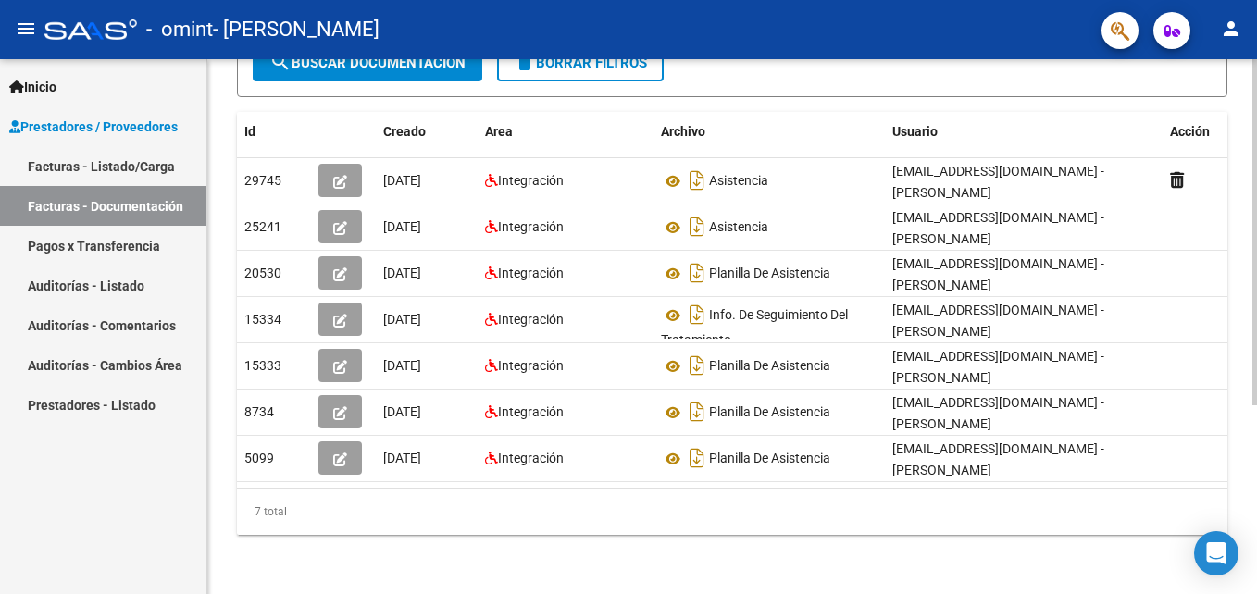
click at [1256, 540] on html "menu - omint - [PERSON_NAME] person Inicio Instructivos Contacto OS Prestadores…" at bounding box center [628, 297] width 1257 height 594
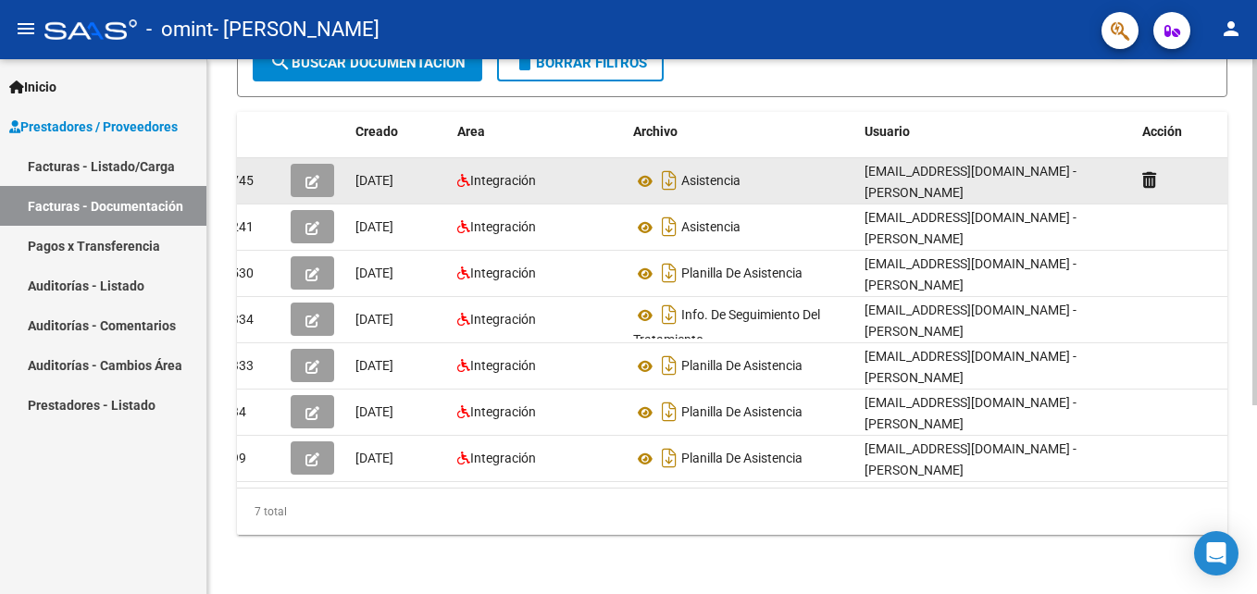
click at [959, 167] on div "[EMAIL_ADDRESS][DOMAIN_NAME] - [PERSON_NAME]" at bounding box center [995, 180] width 263 height 39
click at [325, 164] on button "button" at bounding box center [312, 180] width 43 height 33
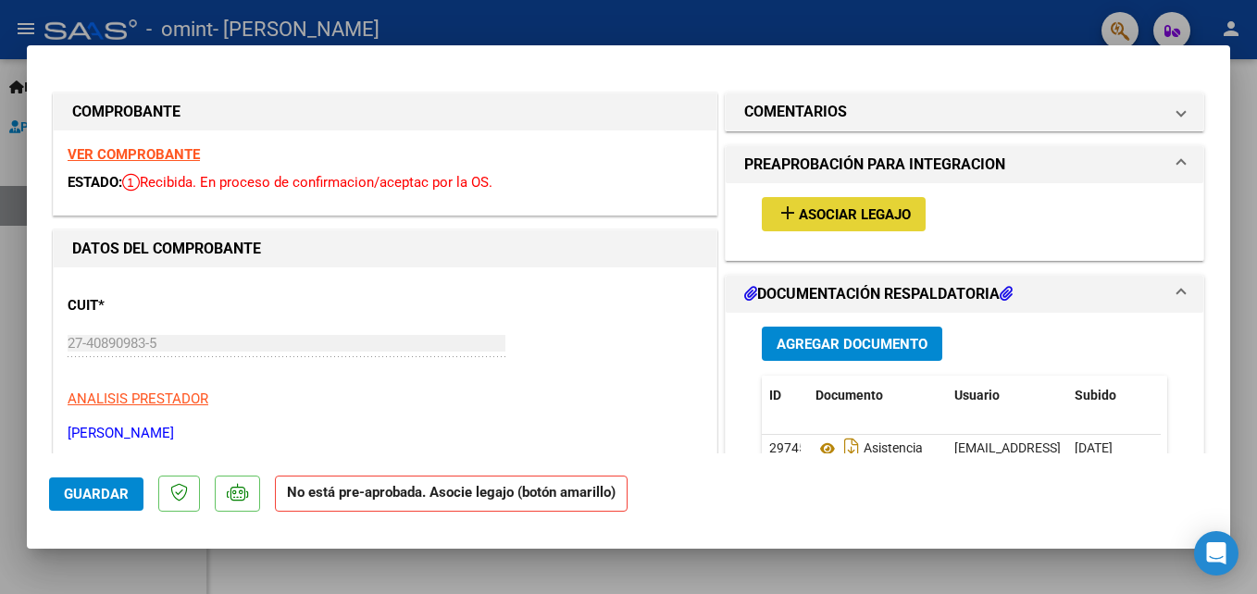
click at [808, 208] on span "Asociar Legajo" at bounding box center [855, 214] width 112 height 17
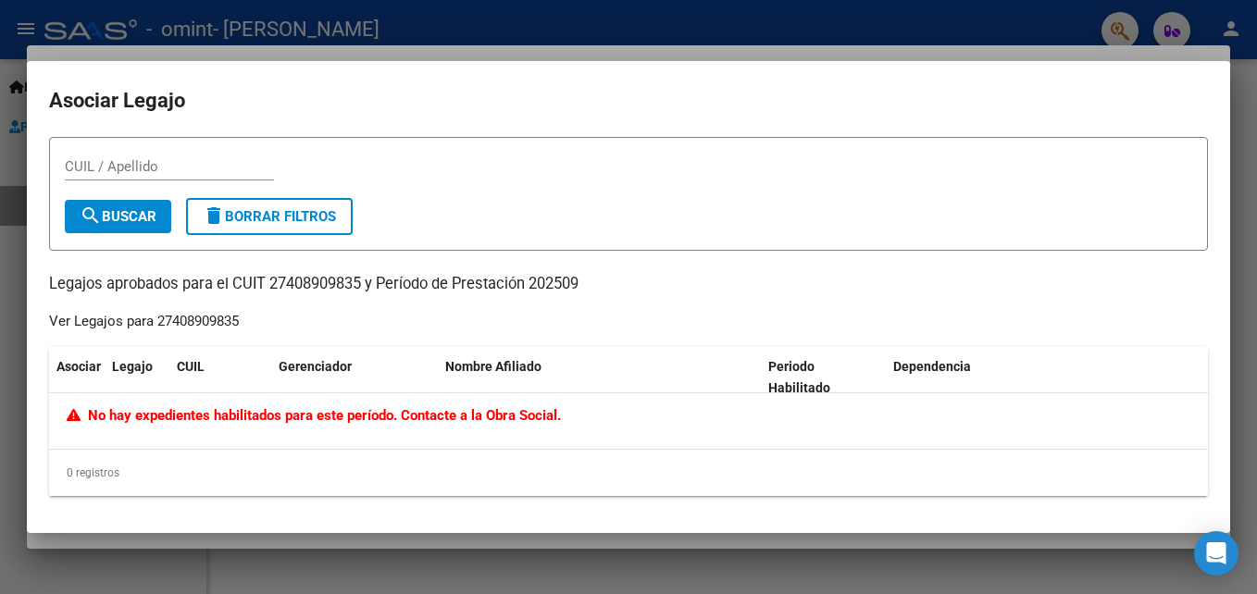
click at [498, 426] on div "No hay expedientes habilitados para este período. Contacte a la Obra Social." at bounding box center [628, 415] width 1123 height 21
click at [631, 363] on div "Nombre Afiliado" at bounding box center [599, 366] width 308 height 21
click at [957, 17] on div at bounding box center [628, 297] width 1257 height 594
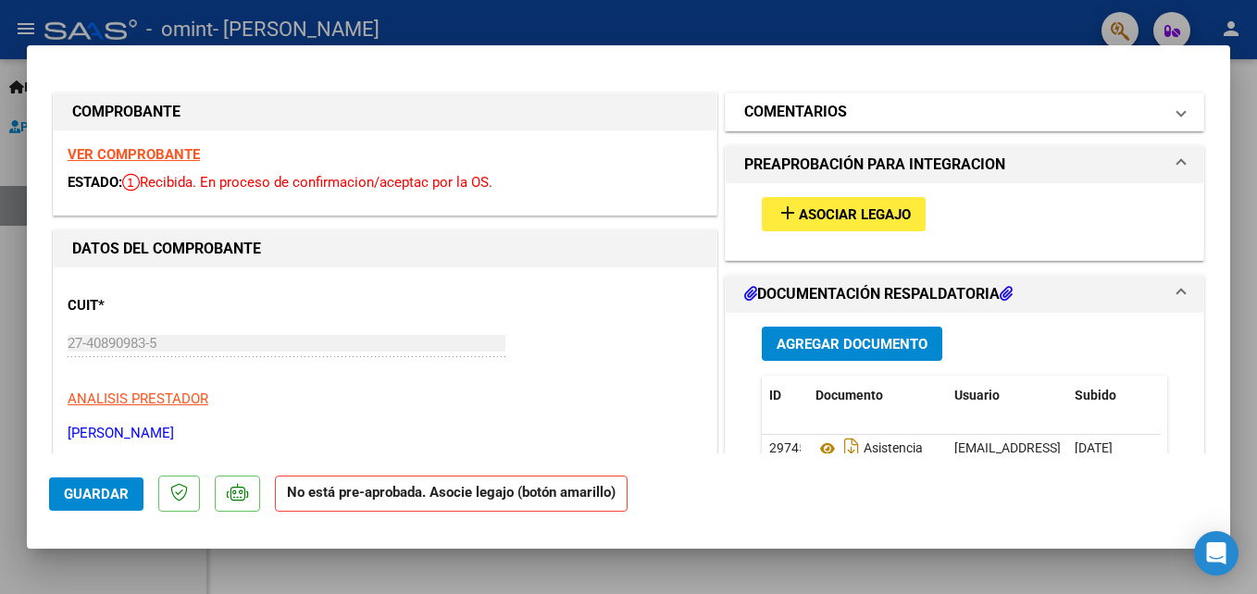
click at [1177, 115] on span at bounding box center [1180, 112] width 7 height 22
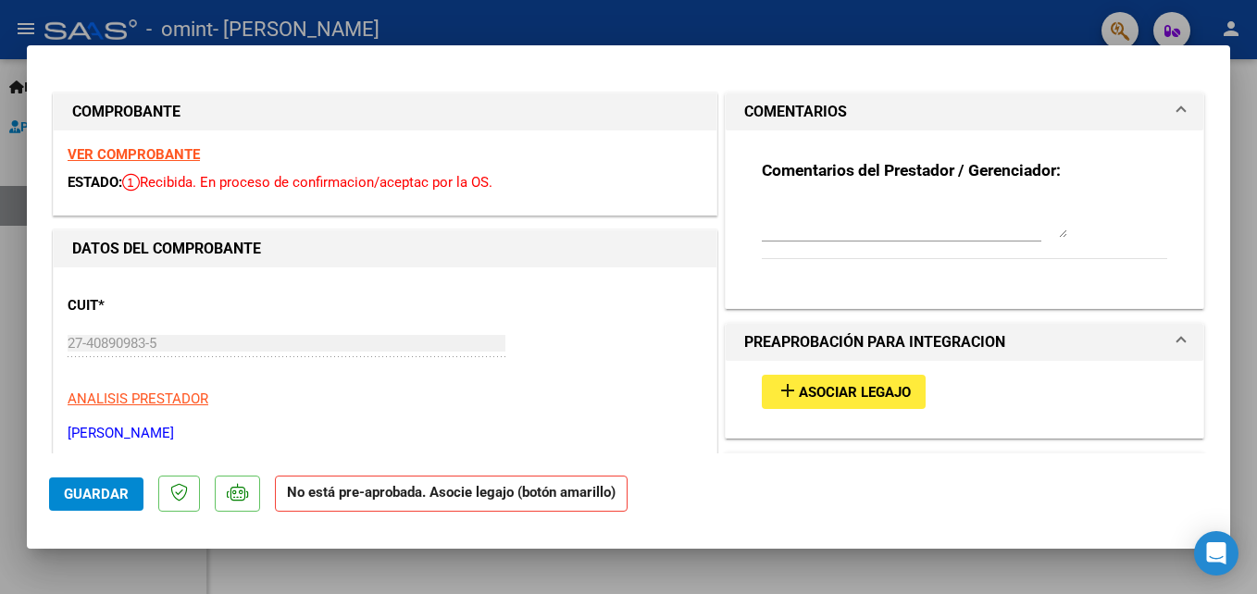
click at [1177, 115] on span at bounding box center [1180, 112] width 7 height 22
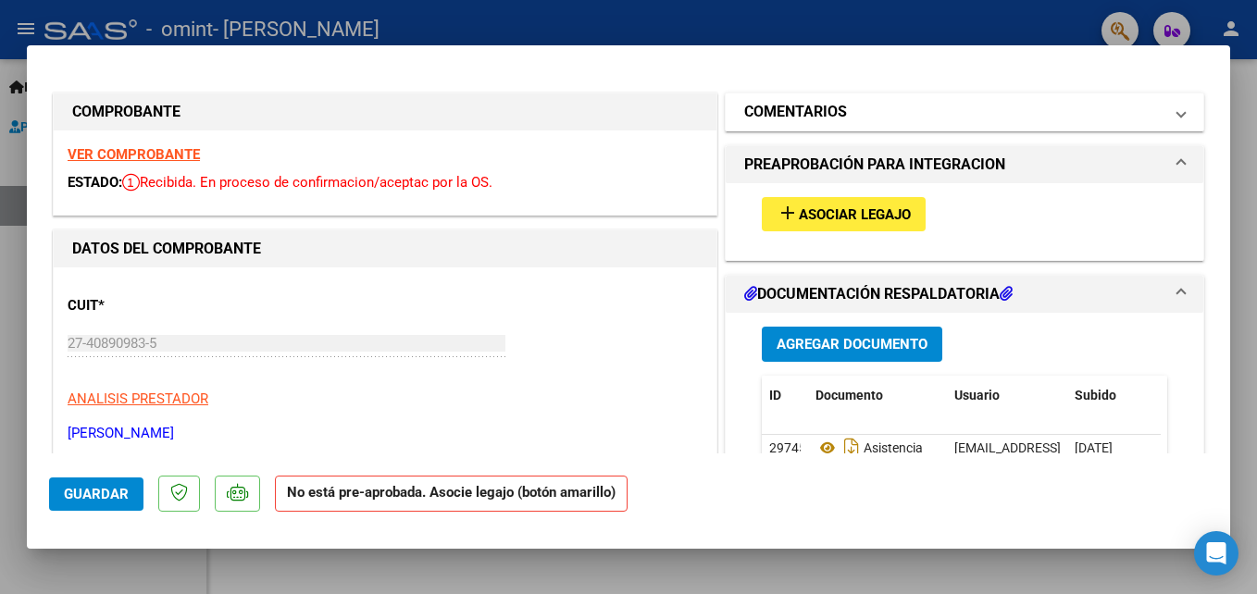
click at [1177, 115] on span at bounding box center [1180, 112] width 7 height 22
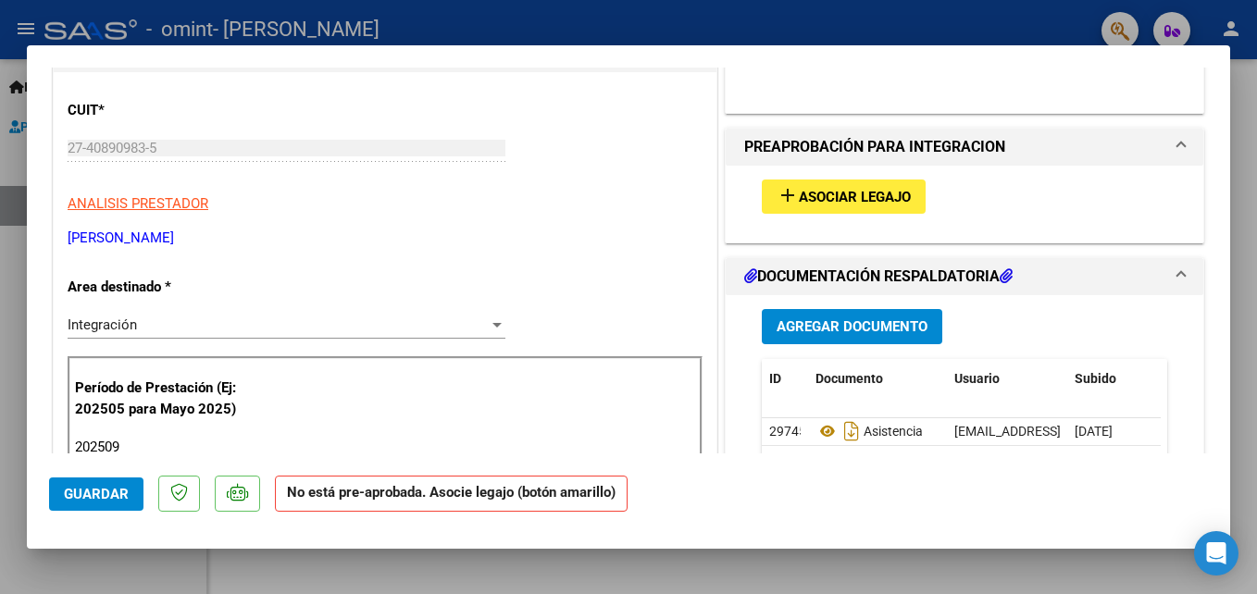
scroll to position [120, 0]
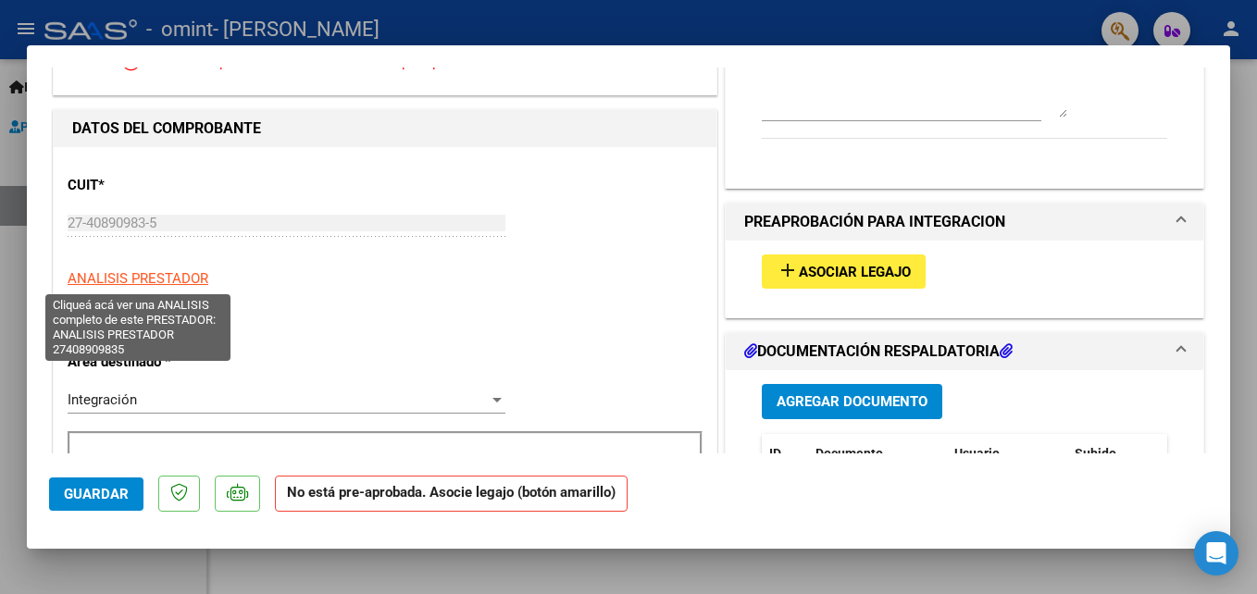
click at [176, 279] on span "ANALISIS PRESTADOR" at bounding box center [138, 278] width 141 height 17
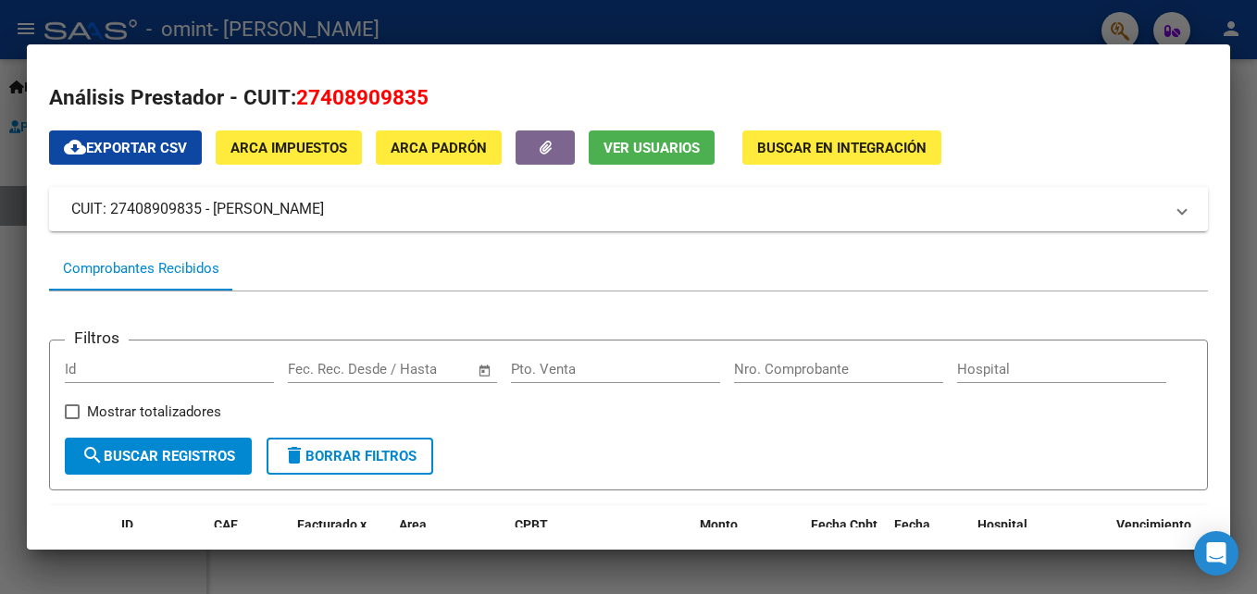
scroll to position [0, 0]
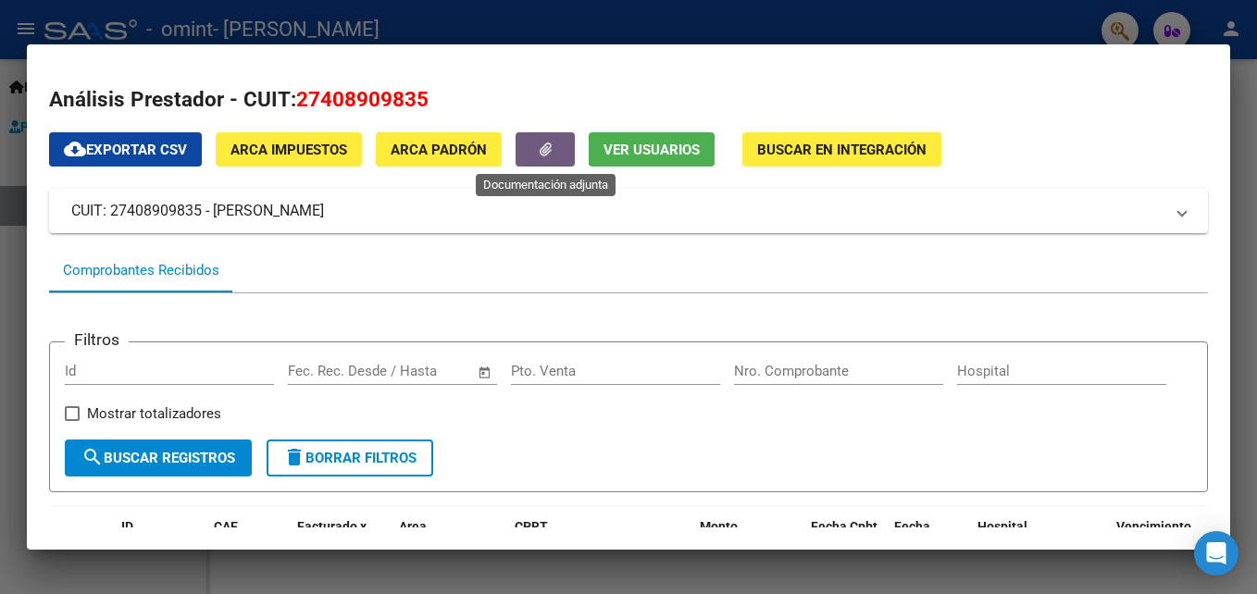
click at [540, 144] on icon "button" at bounding box center [545, 149] width 12 height 14
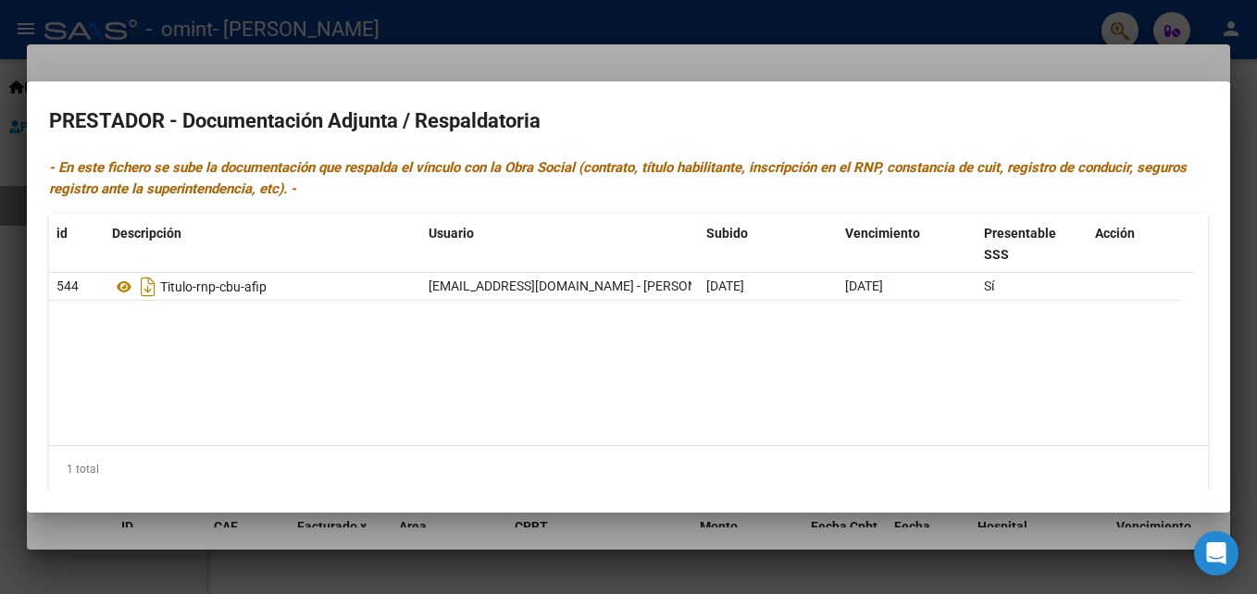
click at [1021, 67] on div at bounding box center [628, 297] width 1257 height 594
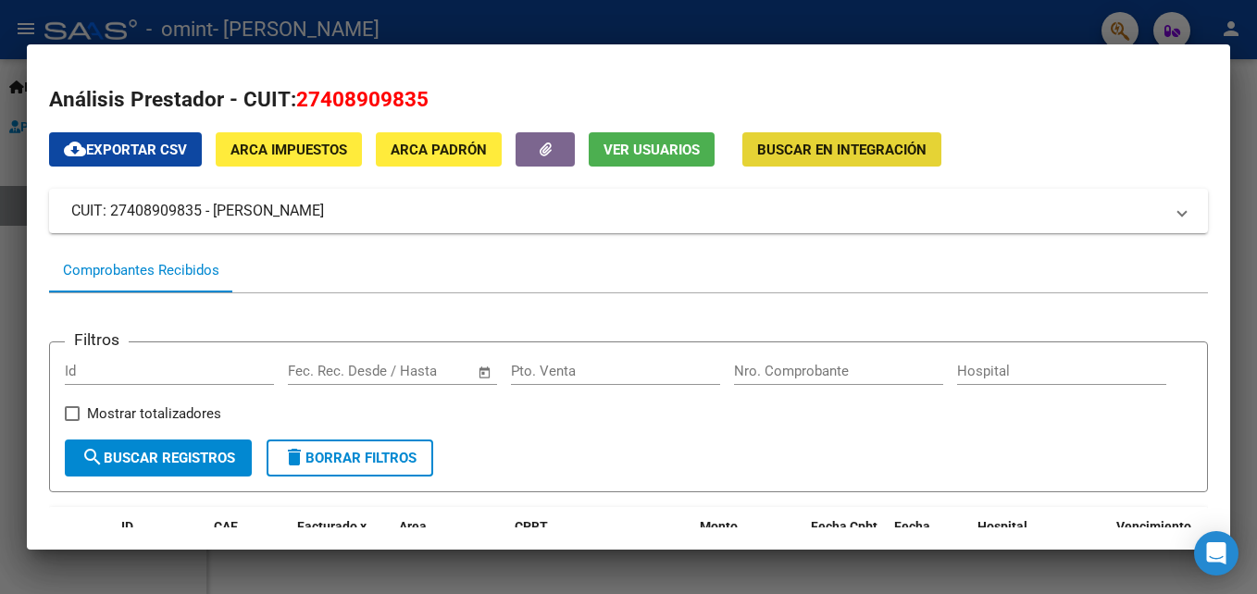
click at [867, 141] on span "Buscar en Integración" at bounding box center [841, 149] width 169 height 17
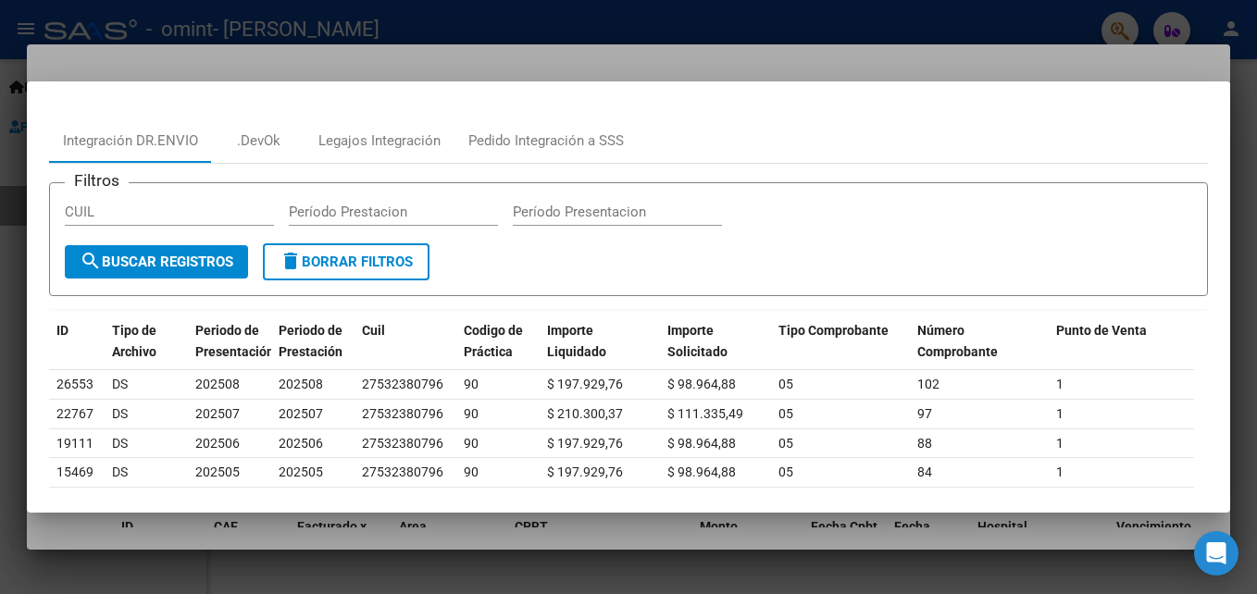
click at [1247, 80] on div at bounding box center [628, 297] width 1257 height 594
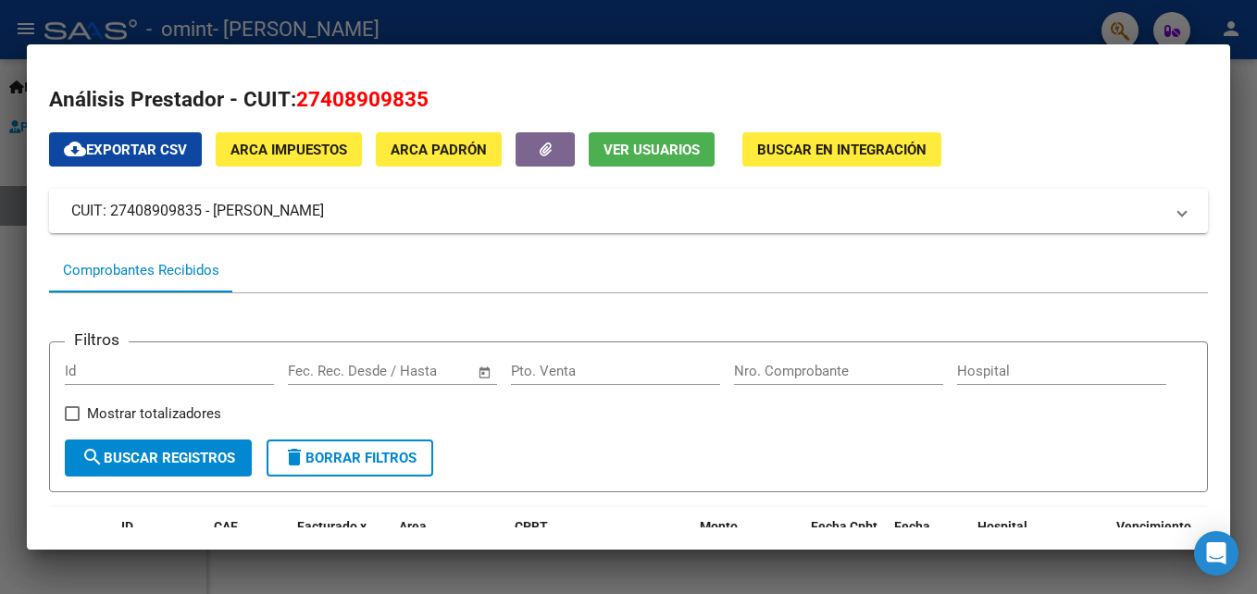
click at [199, 565] on div at bounding box center [628, 297] width 1257 height 594
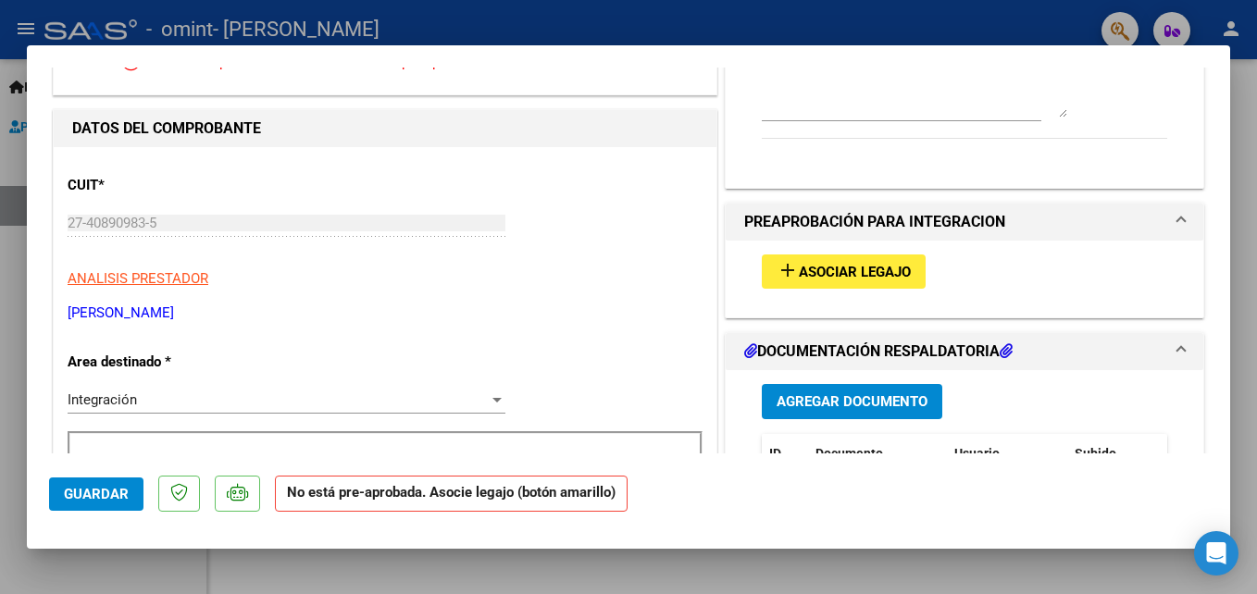
click at [825, 264] on span "Asociar Legajo" at bounding box center [855, 272] width 112 height 17
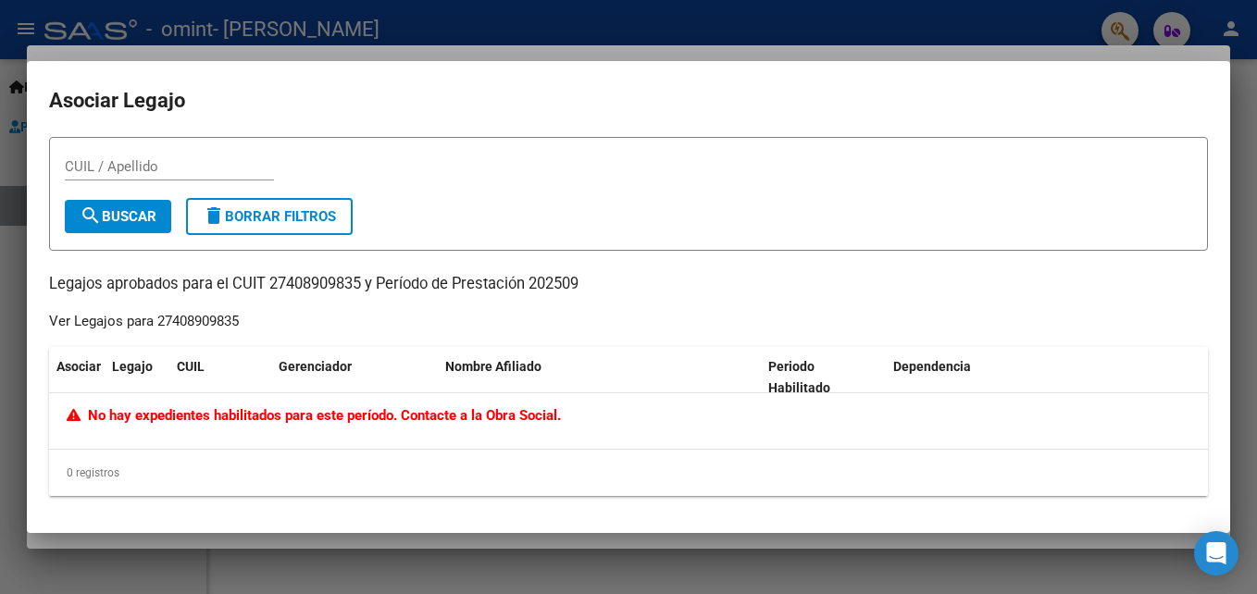
click at [1241, 217] on div at bounding box center [628, 297] width 1257 height 594
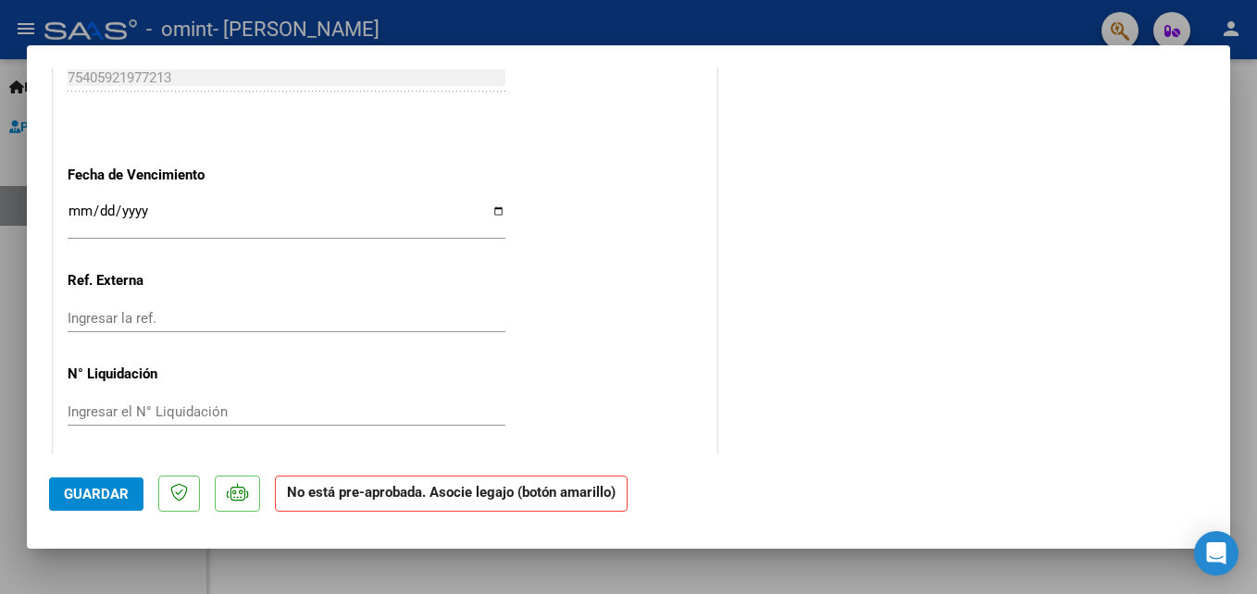
scroll to position [1154, 0]
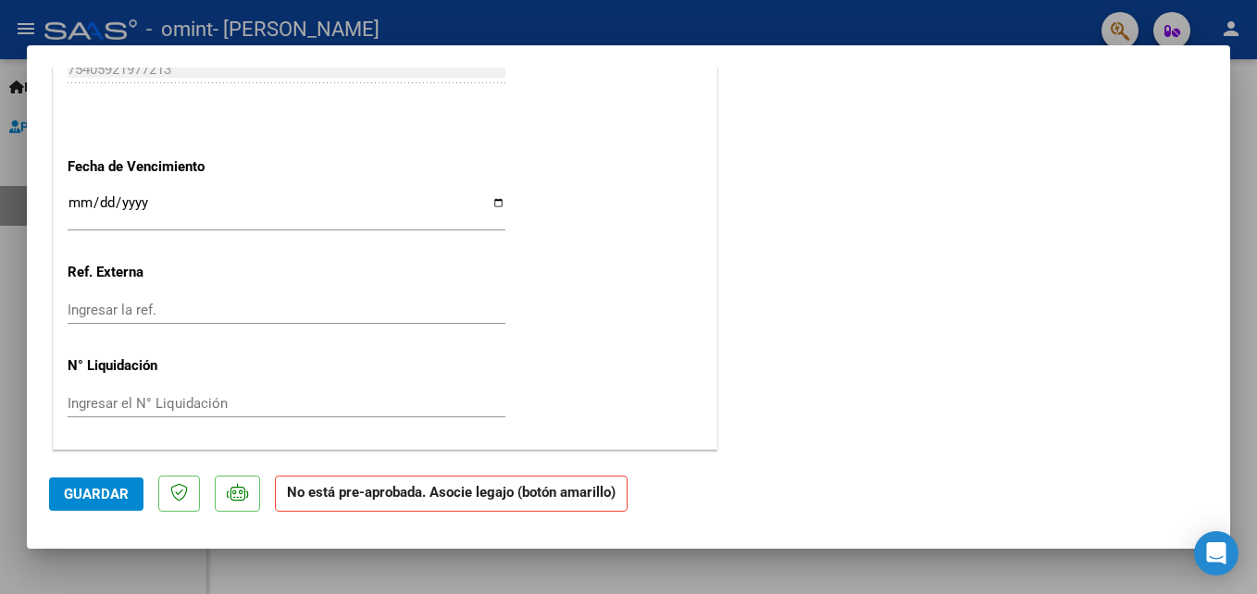
click at [1246, 381] on div at bounding box center [628, 297] width 1257 height 594
type input "$ 0,00"
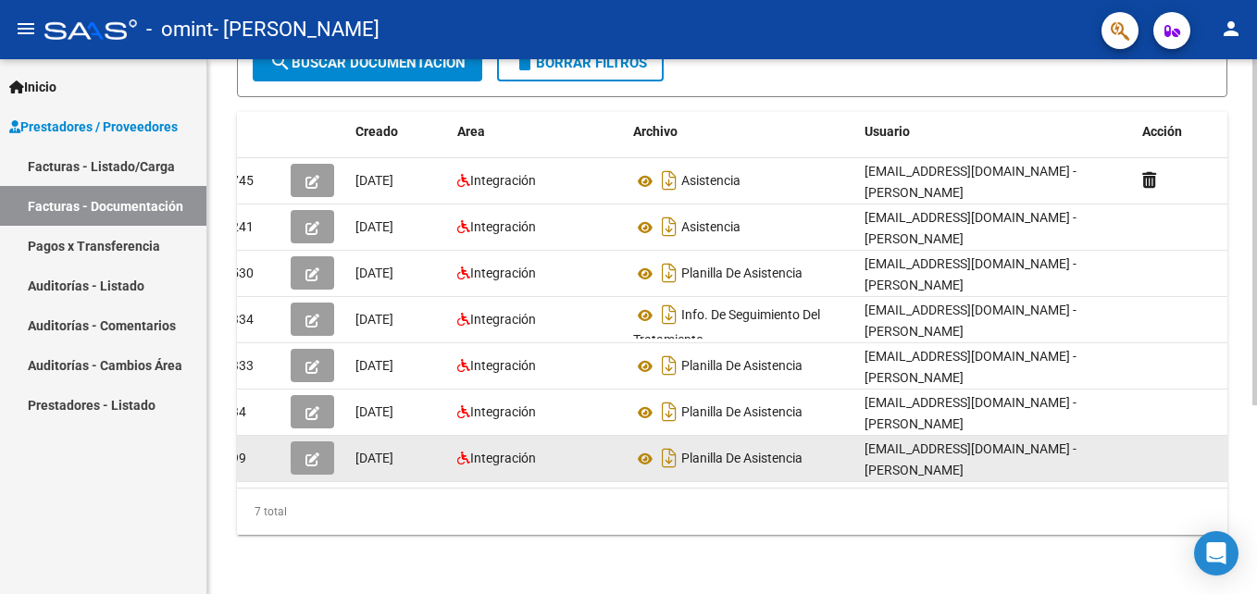
drag, startPoint x: 633, startPoint y: 473, endPoint x: 724, endPoint y: 464, distance: 92.0
click at [724, 464] on datatable-body "29745 [DATE] Integración Asistencia [EMAIL_ADDRESS][DOMAIN_NAME] - [PERSON_NAME…" at bounding box center [732, 322] width 990 height 329
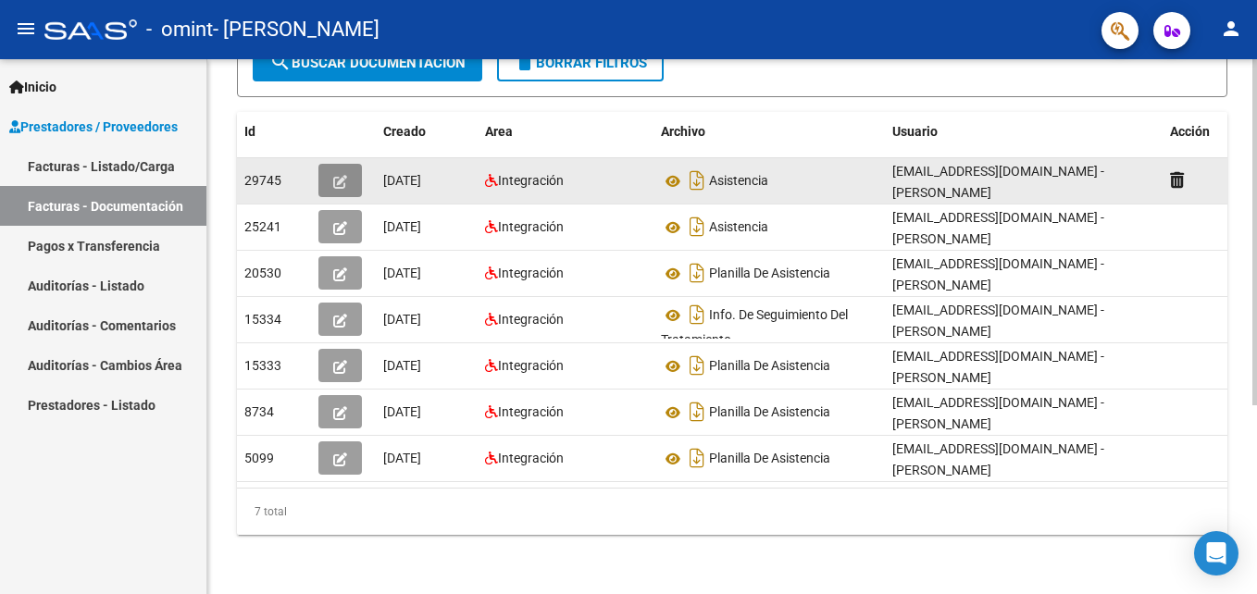
click at [355, 164] on button "button" at bounding box center [339, 180] width 43 height 33
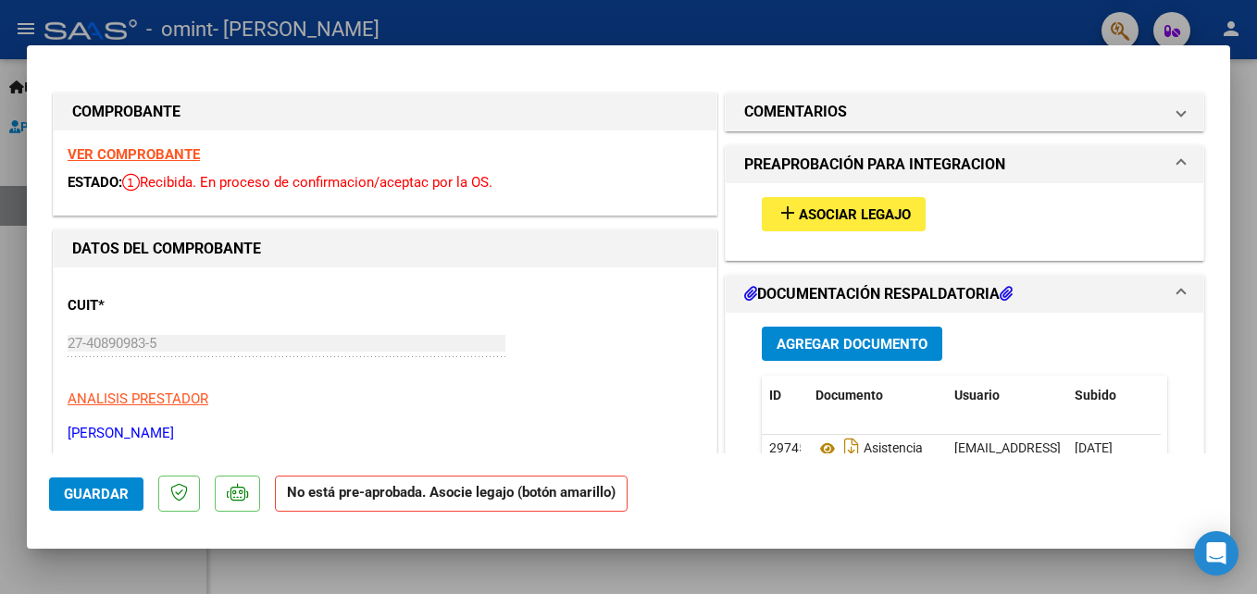
click at [1232, 146] on div at bounding box center [628, 297] width 1257 height 594
type input "$ 0,00"
